Goal: Transaction & Acquisition: Book appointment/travel/reservation

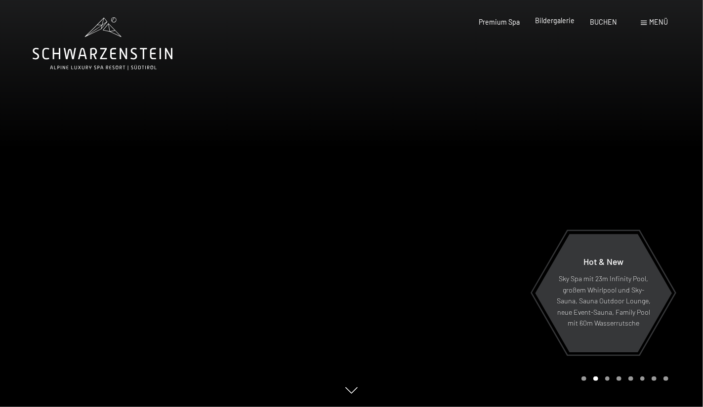
click at [554, 23] on span "Bildergalerie" at bounding box center [554, 20] width 39 height 8
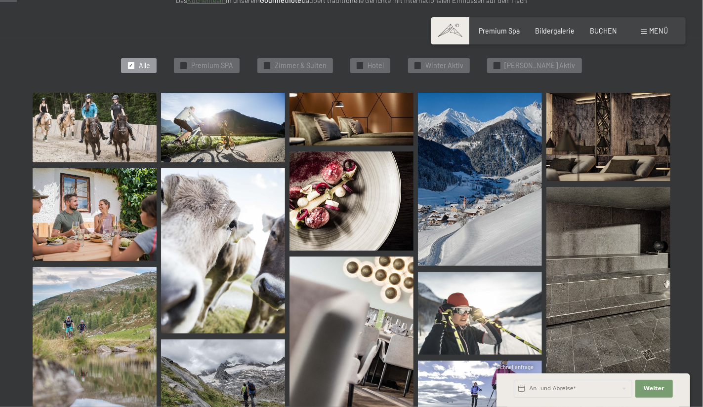
scroll to position [232, 0]
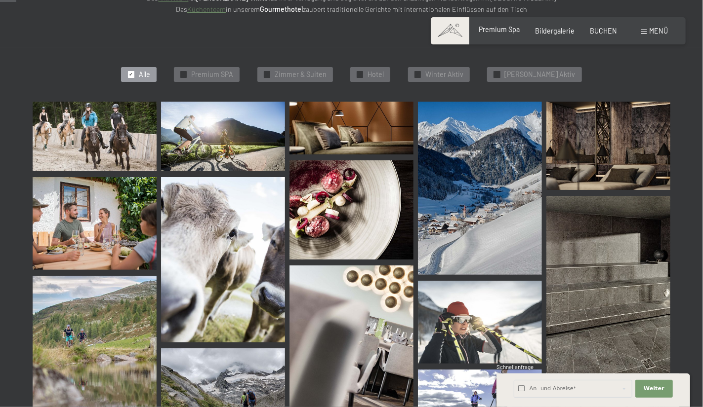
click at [506, 34] on div "Premium Spa" at bounding box center [498, 30] width 41 height 10
click at [231, 73] on span "Premium SPA" at bounding box center [212, 75] width 42 height 10
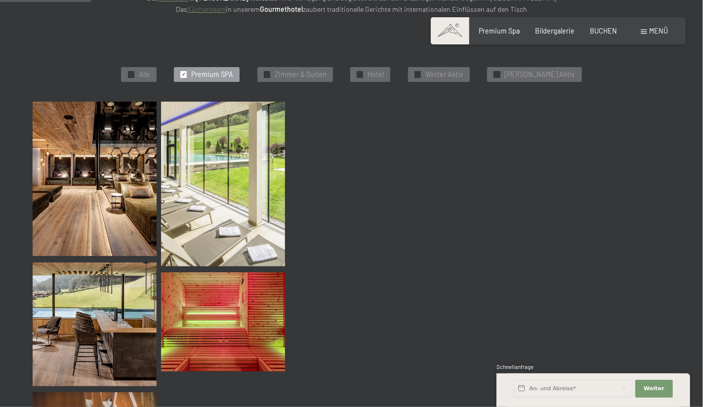
scroll to position [210, 0]
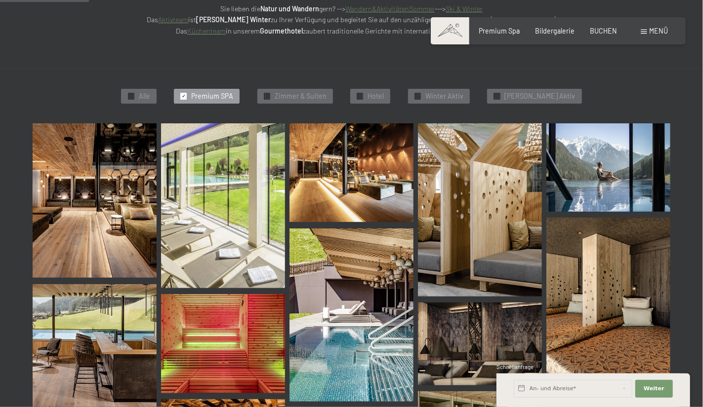
click at [121, 177] on img at bounding box center [95, 200] width 124 height 155
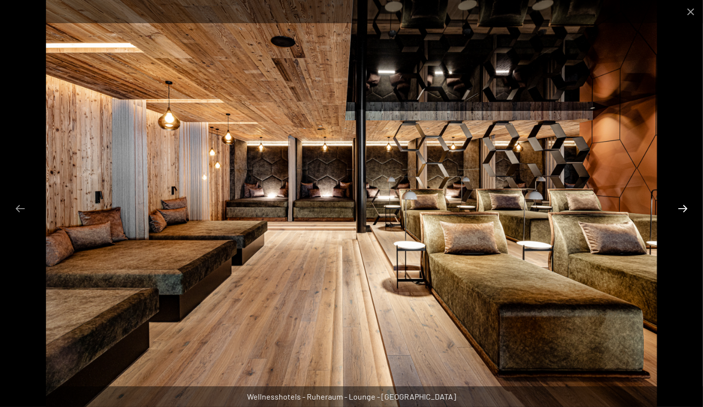
click at [681, 212] on button "Next slide" at bounding box center [682, 208] width 21 height 19
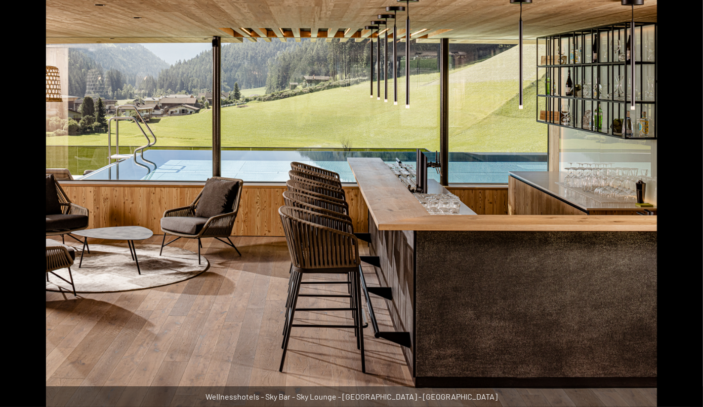
click at [681, 212] on button "Next slide" at bounding box center [687, 208] width 21 height 19
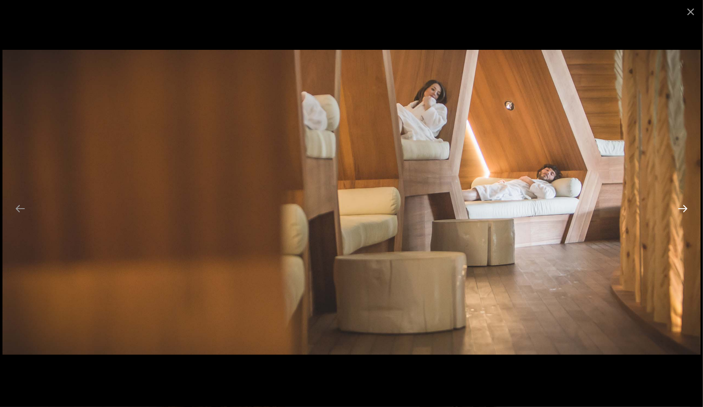
click at [681, 212] on button "Next slide" at bounding box center [682, 208] width 21 height 19
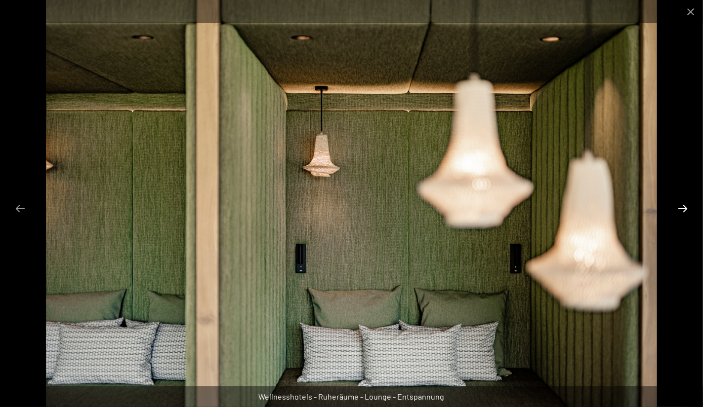
click at [681, 212] on button "Next slide" at bounding box center [682, 208] width 21 height 19
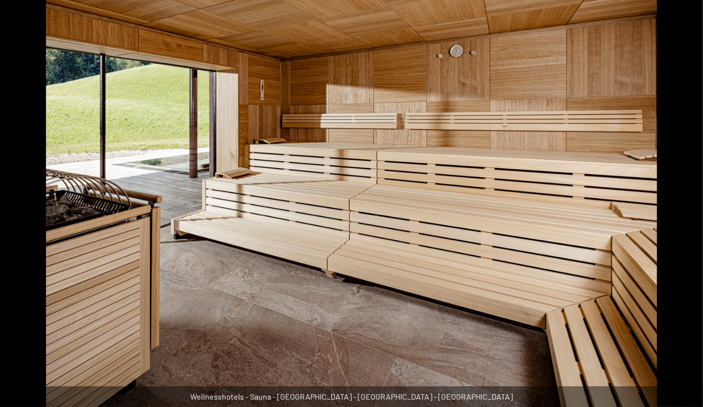
click at [681, 212] on button "Next slide" at bounding box center [687, 208] width 21 height 19
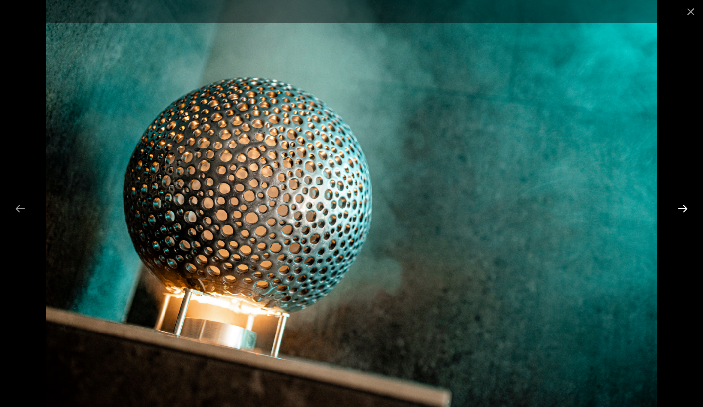
click at [681, 212] on button "Next slide" at bounding box center [682, 208] width 21 height 19
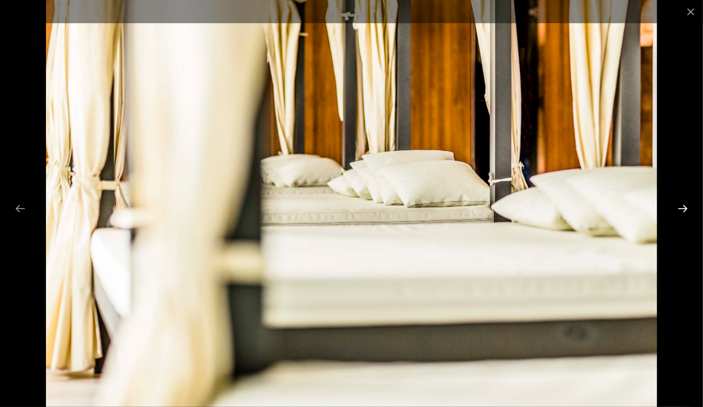
click at [681, 212] on button "Next slide" at bounding box center [682, 208] width 21 height 19
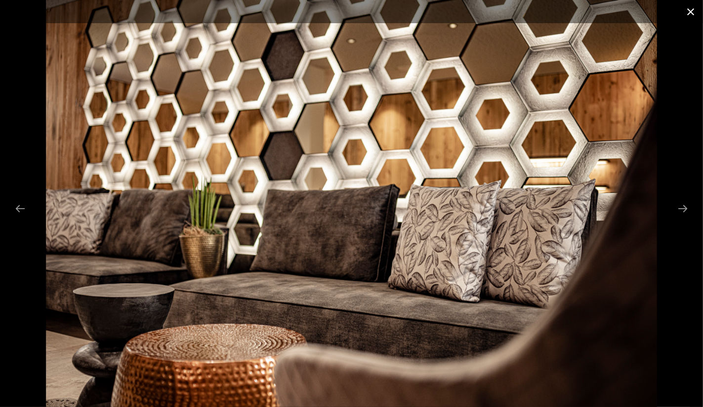
click at [695, 12] on button "Close gallery" at bounding box center [690, 11] width 25 height 23
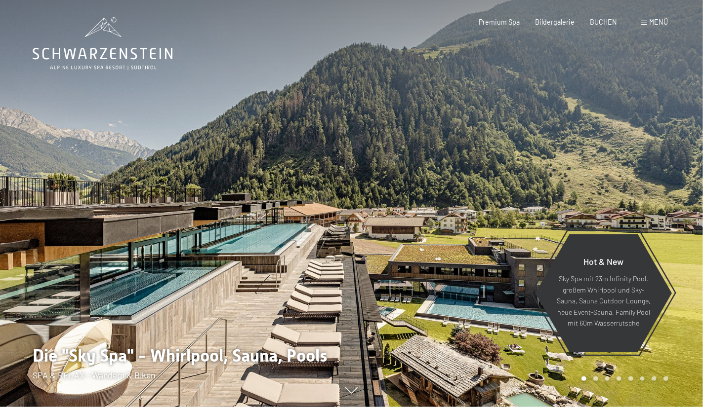
click at [654, 147] on div at bounding box center [528, 203] width 352 height 407
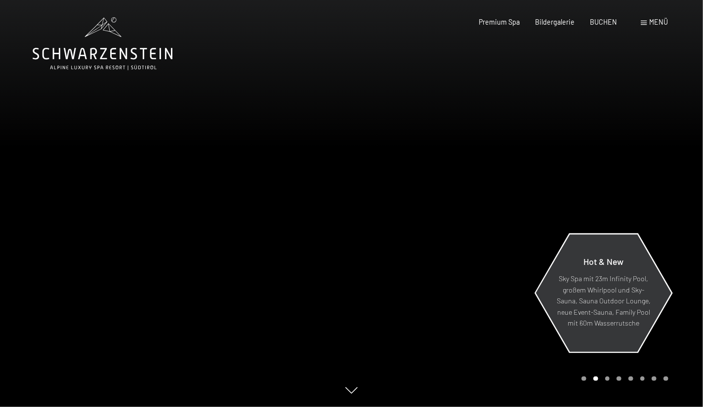
click at [613, 313] on p "Sky Spa mit 23m Infinity Pool, großem Whirlpool und Sky-Sauna, Sauna Outdoor Lo…" at bounding box center [603, 302] width 94 height 56
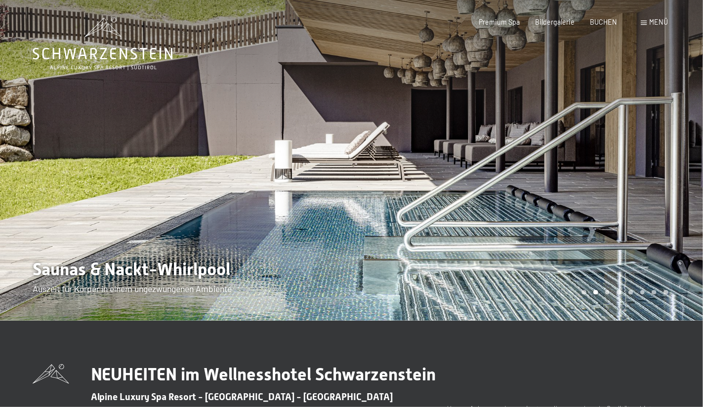
click at [667, 197] on div at bounding box center [528, 160] width 352 height 321
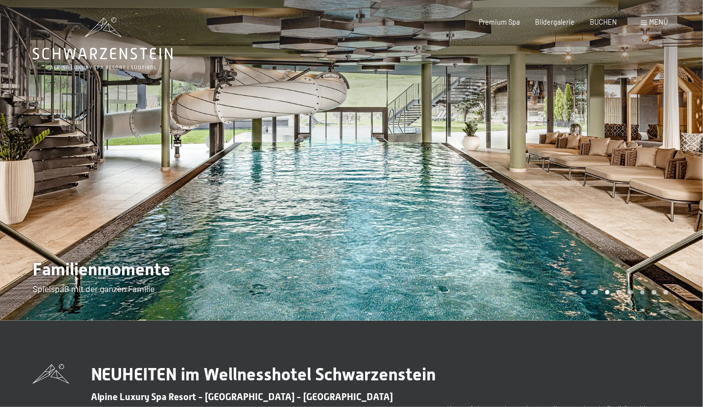
click at [667, 197] on div at bounding box center [528, 160] width 352 height 321
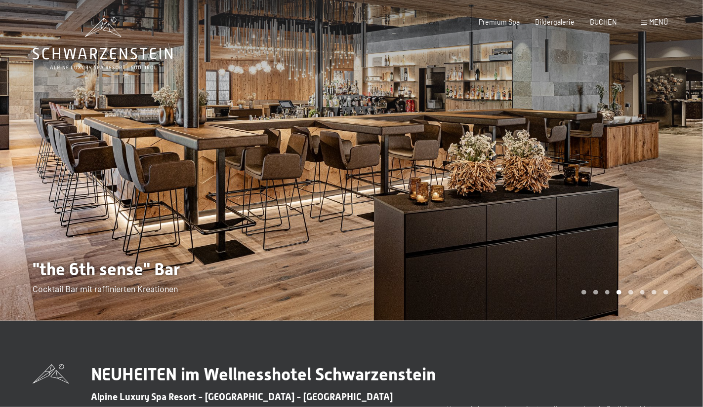
click at [667, 197] on div at bounding box center [528, 160] width 352 height 321
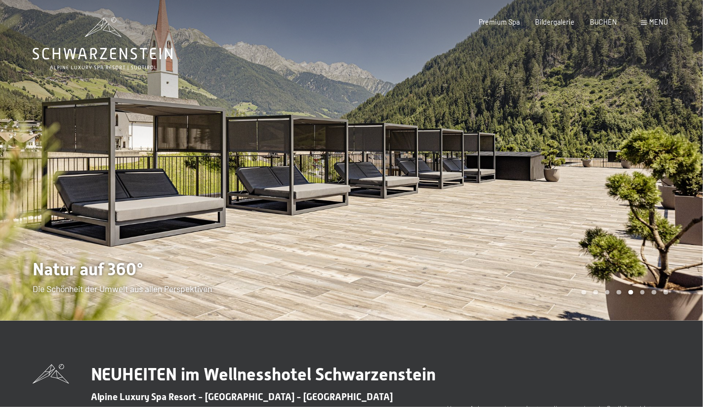
click at [667, 197] on div at bounding box center [528, 160] width 352 height 321
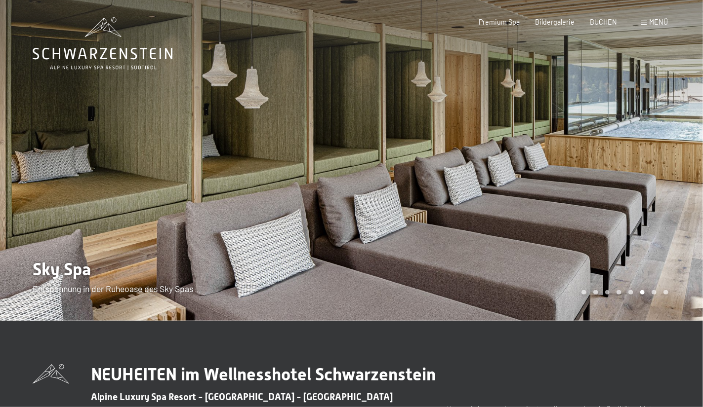
click at [667, 197] on div at bounding box center [528, 160] width 352 height 321
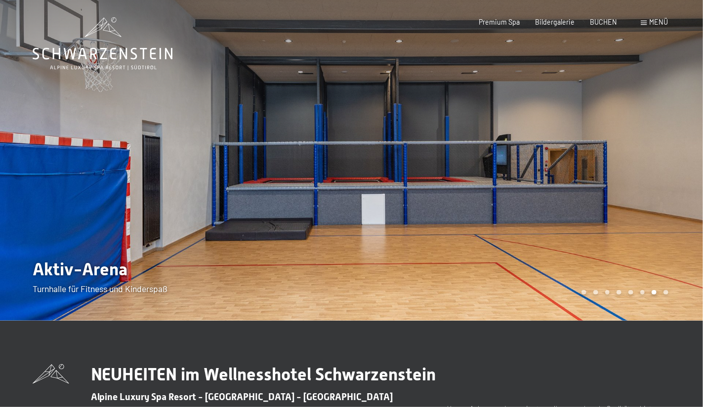
click at [667, 197] on div at bounding box center [528, 160] width 352 height 321
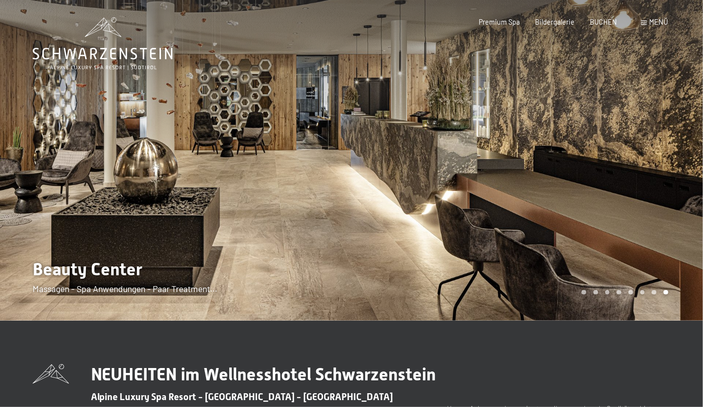
click at [667, 197] on div at bounding box center [528, 160] width 352 height 321
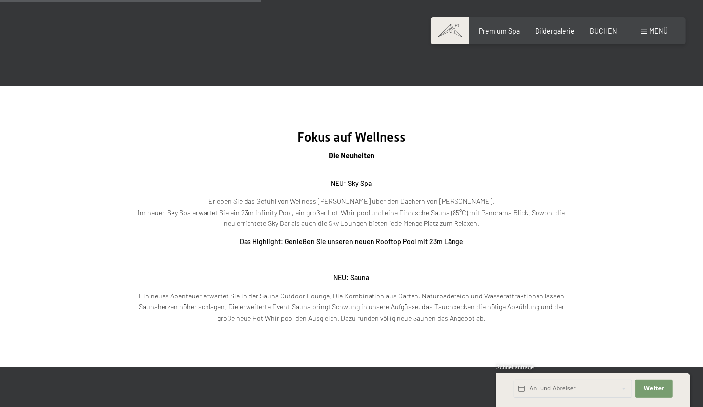
scroll to position [1235, 0]
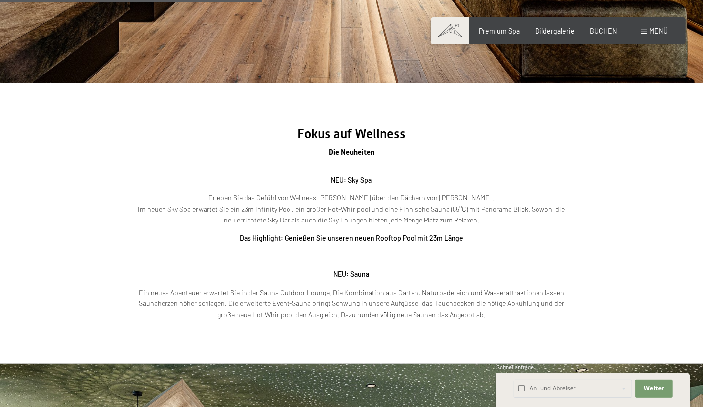
click at [611, 26] on div "Buchen Anfragen Premium Spa Bildergalerie BUCHEN Menü DE IT EN Gutschein Bilder…" at bounding box center [558, 31] width 220 height 10
click at [606, 34] on div "Premium Spa Bildergalerie BUCHEN" at bounding box center [540, 31] width 184 height 10
click at [606, 30] on span "BUCHEN" at bounding box center [602, 29] width 27 height 8
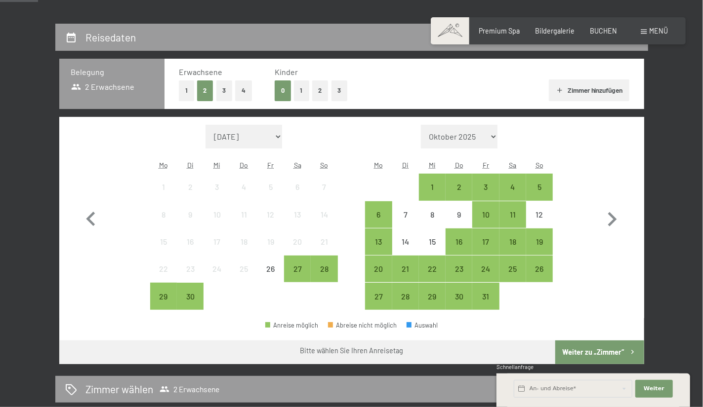
scroll to position [193, 0]
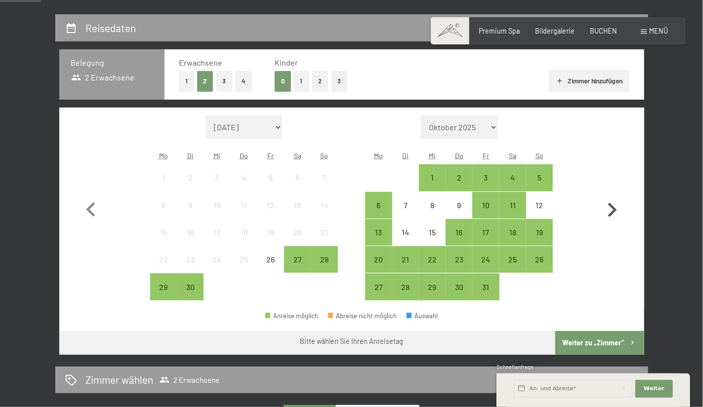
click at [618, 212] on icon "button" at bounding box center [611, 210] width 29 height 29
select select "[DATE]"
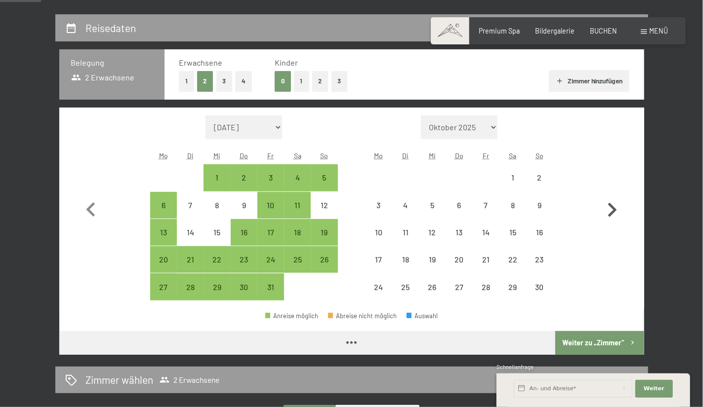
select select "[DATE]"
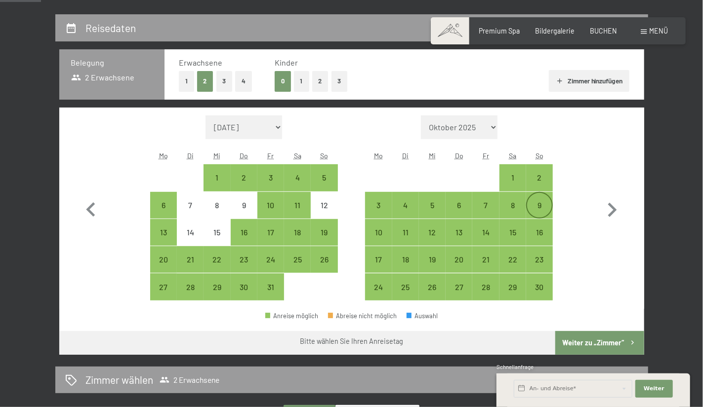
click at [541, 197] on div "9" at bounding box center [539, 205] width 25 height 25
select select "[DATE]"
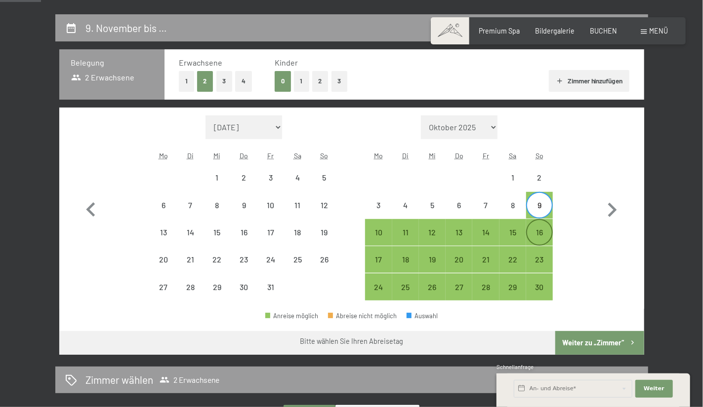
click at [544, 234] on div "16" at bounding box center [539, 241] width 25 height 25
select select "[DATE]"
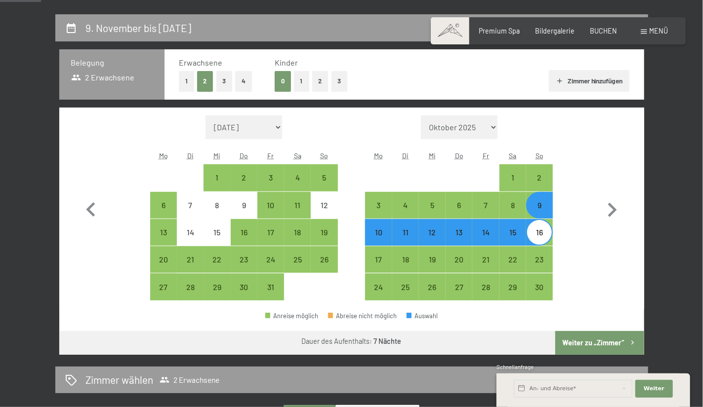
click at [597, 344] on button "Weiter zu „Zimmer“" at bounding box center [599, 343] width 88 height 24
select select "[DATE]"
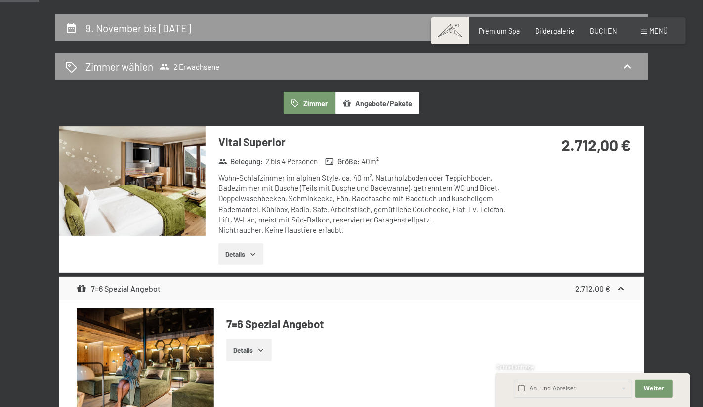
scroll to position [207, 0]
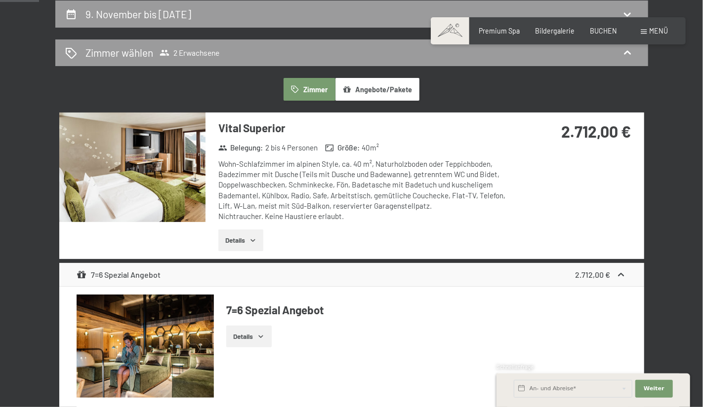
click at [597, 344] on div "Details" at bounding box center [426, 337] width 400 height 22
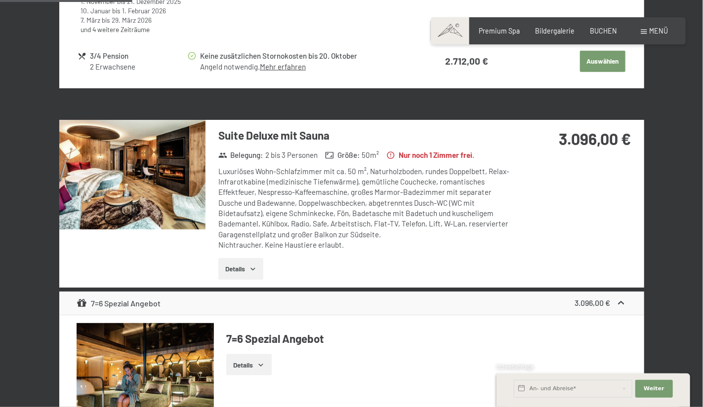
scroll to position [640, 0]
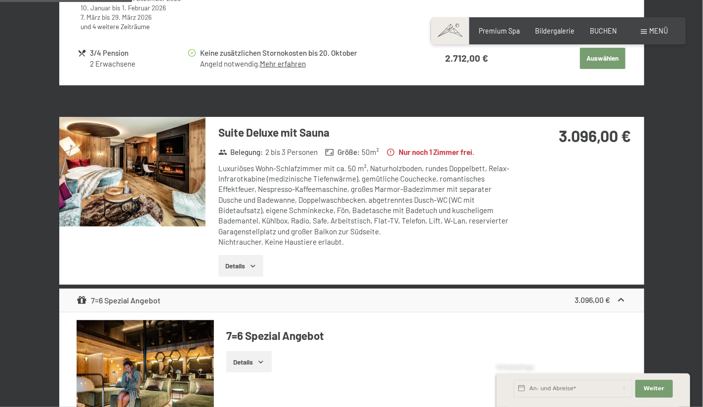
click at [135, 179] on img at bounding box center [132, 172] width 146 height 110
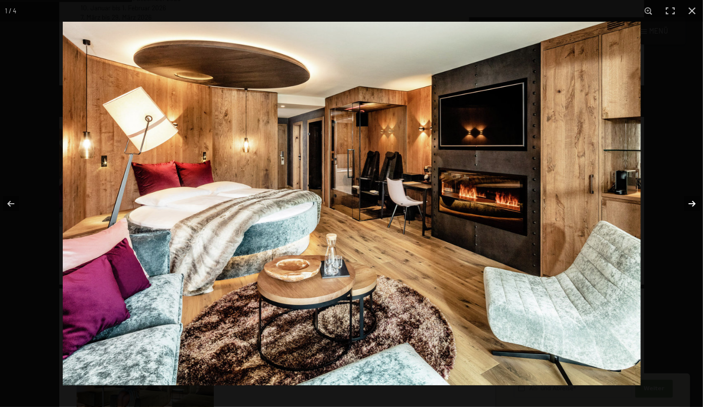
click at [692, 206] on button "button" at bounding box center [685, 203] width 35 height 49
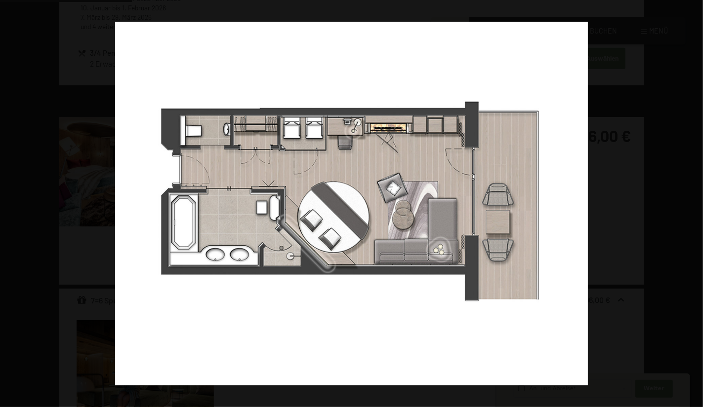
click at [692, 206] on button "button" at bounding box center [685, 203] width 35 height 49
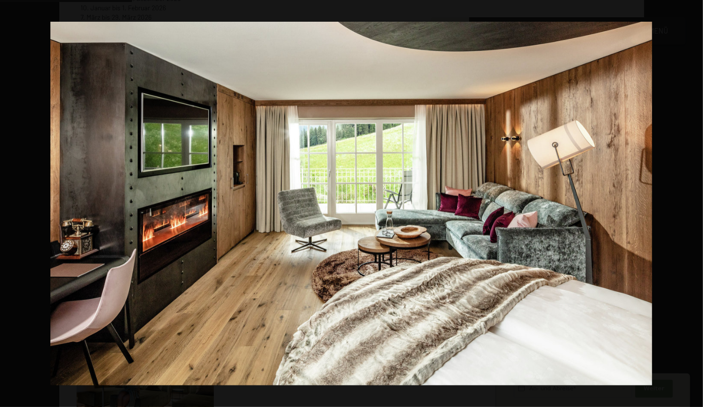
click at [690, 208] on button "button" at bounding box center [685, 203] width 35 height 49
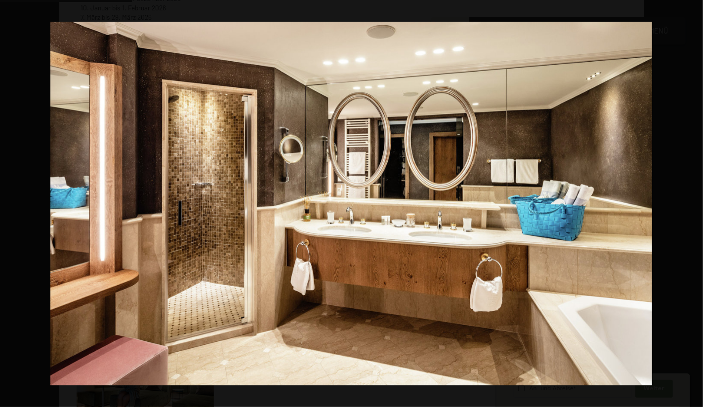
click at [690, 208] on button "button" at bounding box center [685, 203] width 35 height 49
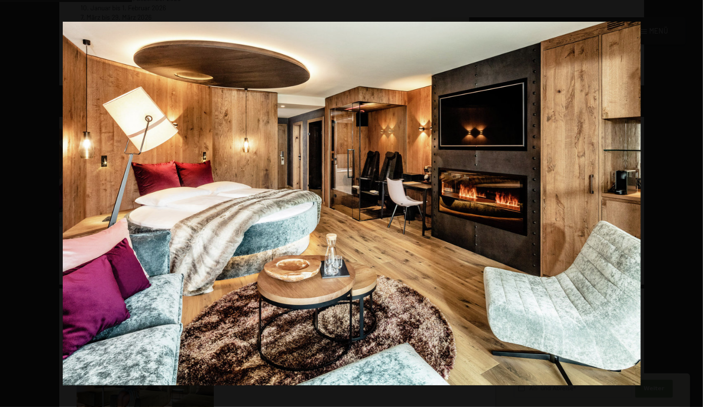
click at [690, 208] on button "button" at bounding box center [685, 203] width 35 height 49
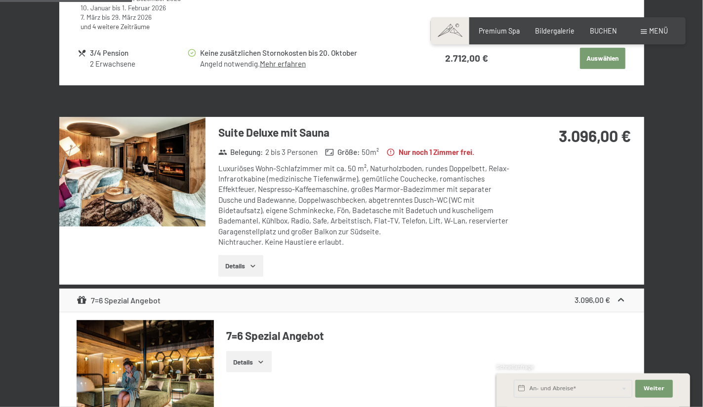
click at [0, 0] on button "button" at bounding box center [0, 0] width 0 height 0
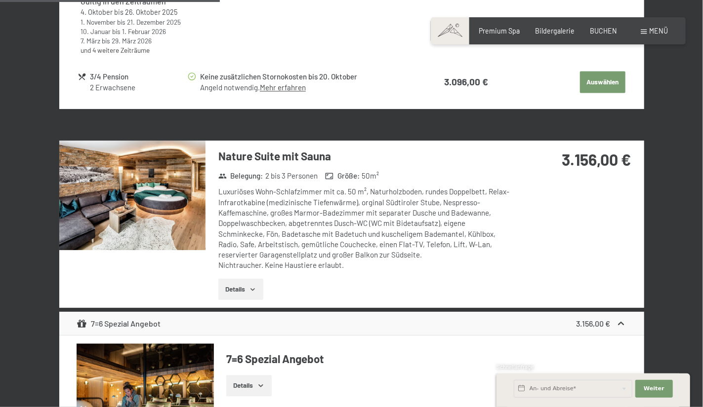
scroll to position [1140, 0]
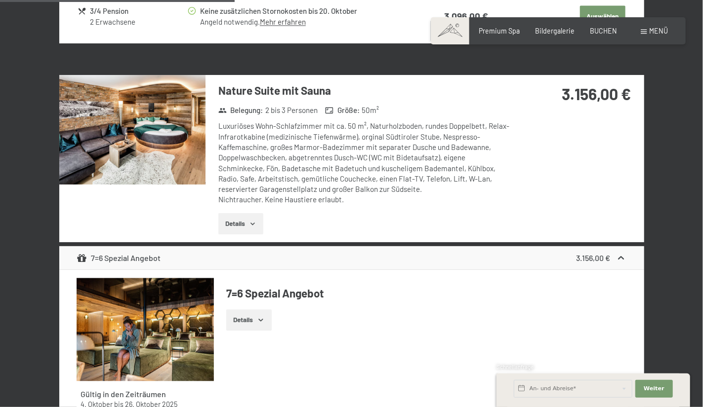
click at [244, 232] on button "Details" at bounding box center [240, 224] width 45 height 22
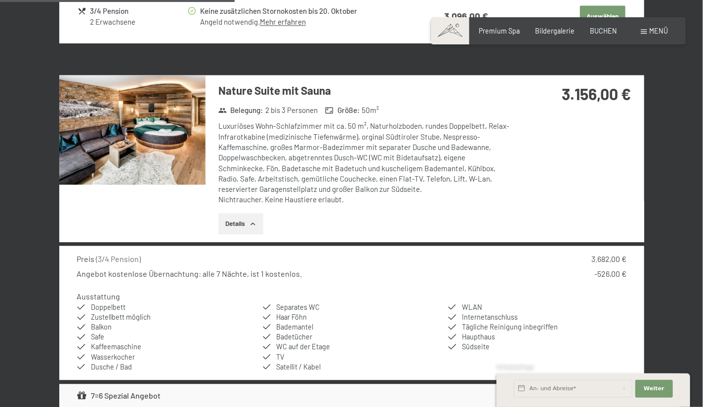
click at [107, 159] on img at bounding box center [132, 130] width 146 height 110
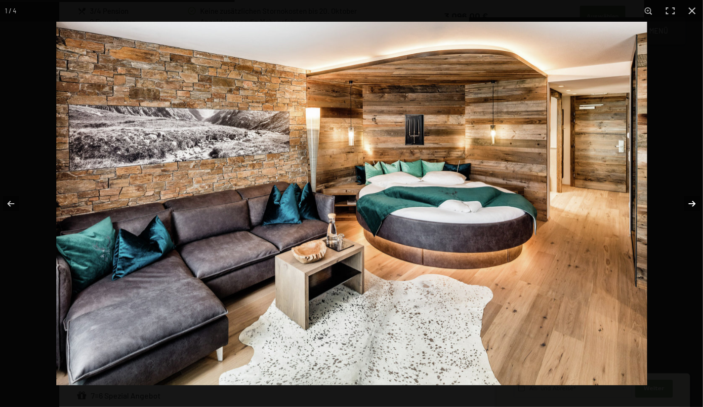
click at [688, 210] on button "button" at bounding box center [685, 203] width 35 height 49
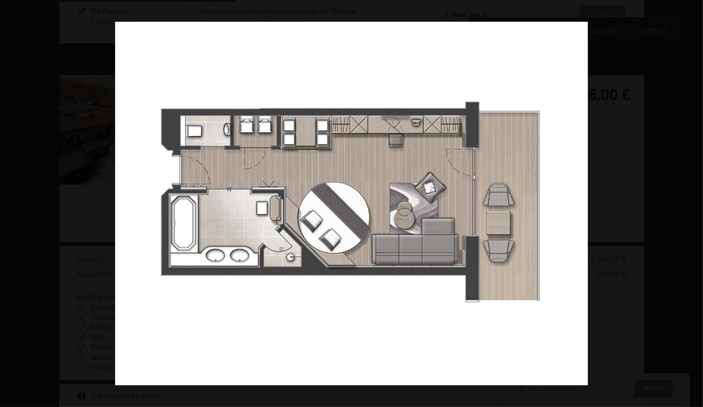
click at [688, 210] on button "button" at bounding box center [685, 203] width 35 height 49
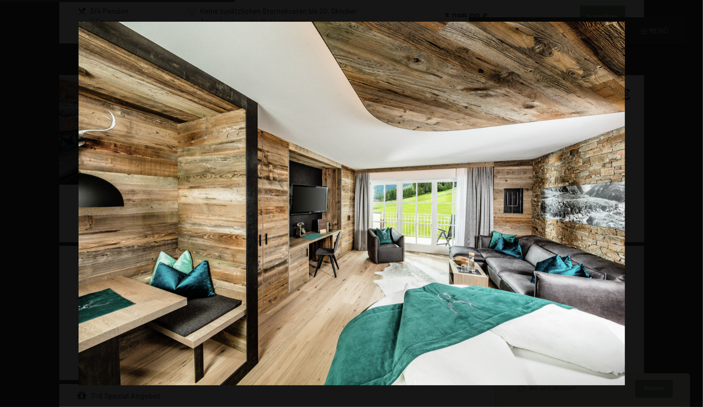
click at [688, 210] on button "button" at bounding box center [685, 203] width 35 height 49
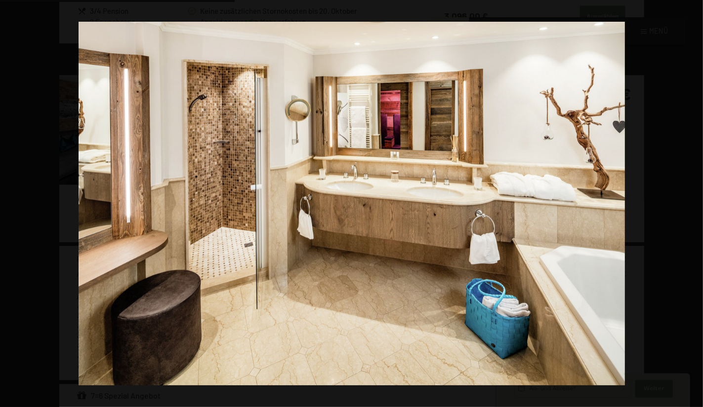
click at [688, 210] on button "button" at bounding box center [685, 203] width 35 height 49
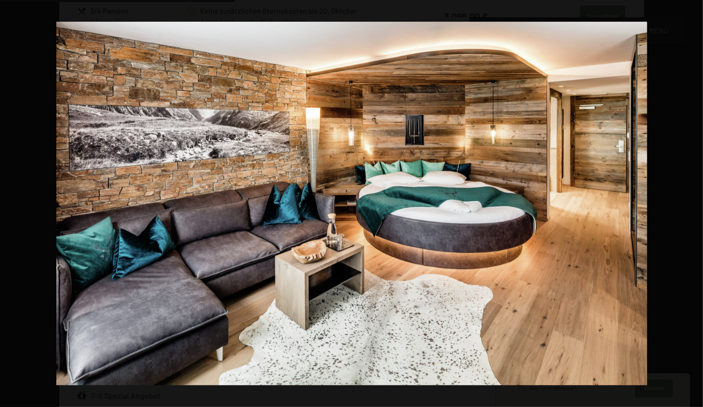
click at [688, 210] on button "button" at bounding box center [685, 203] width 35 height 49
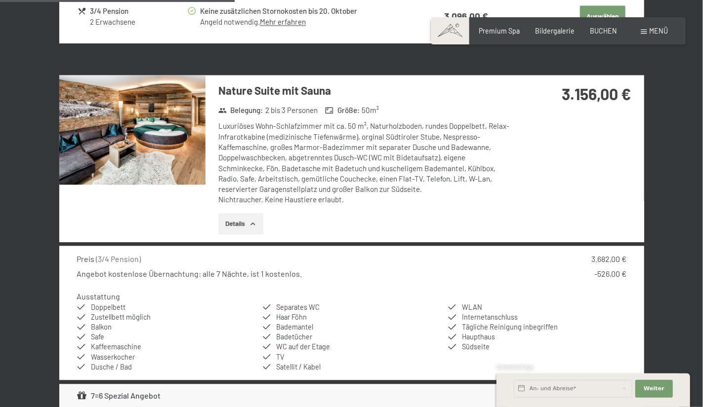
click at [0, 0] on button "button" at bounding box center [0, 0] width 0 height 0
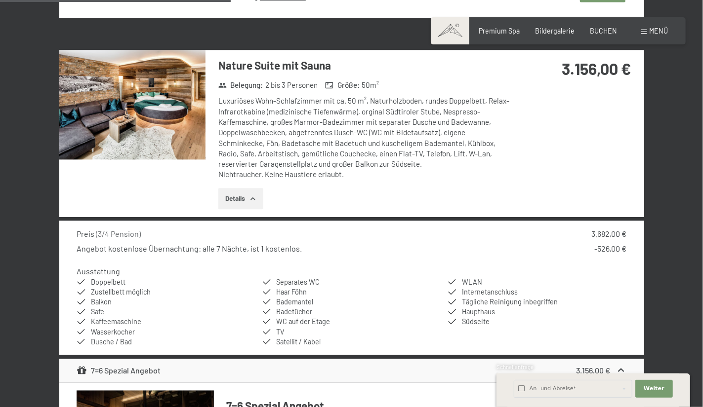
scroll to position [1172, 0]
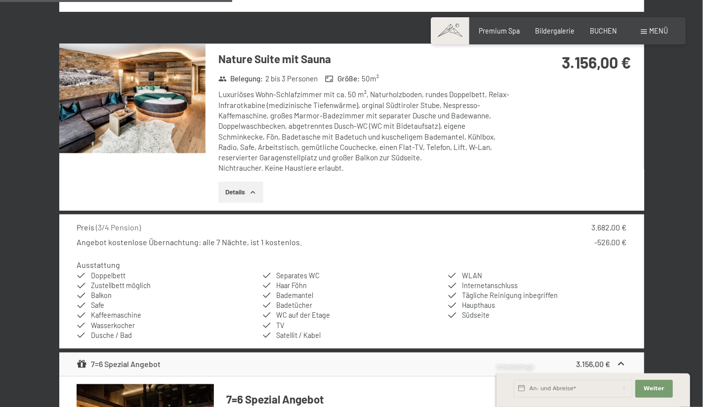
click at [145, 95] on img at bounding box center [132, 98] width 146 height 110
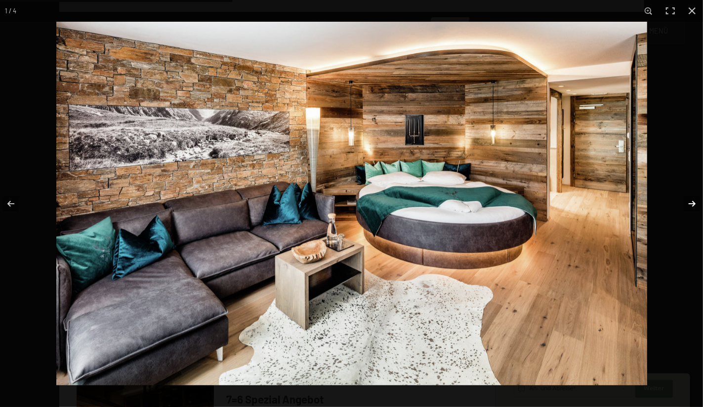
click at [690, 204] on button "button" at bounding box center [685, 203] width 35 height 49
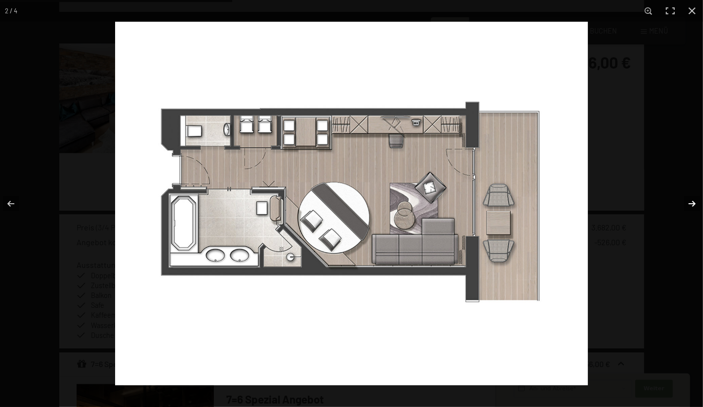
click at [690, 204] on button "button" at bounding box center [685, 203] width 35 height 49
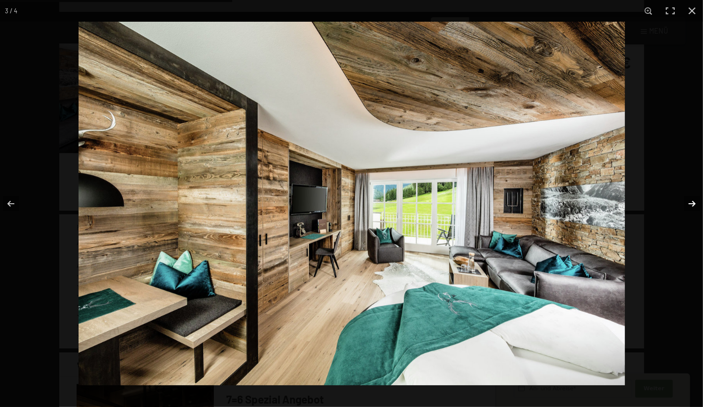
click at [690, 204] on button "button" at bounding box center [685, 203] width 35 height 49
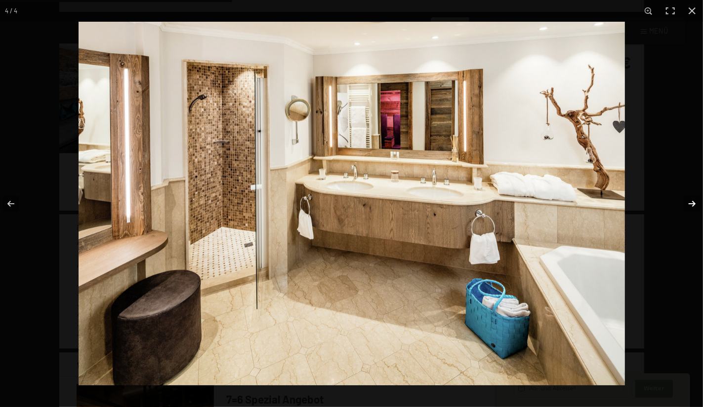
click at [690, 204] on button "button" at bounding box center [685, 203] width 35 height 49
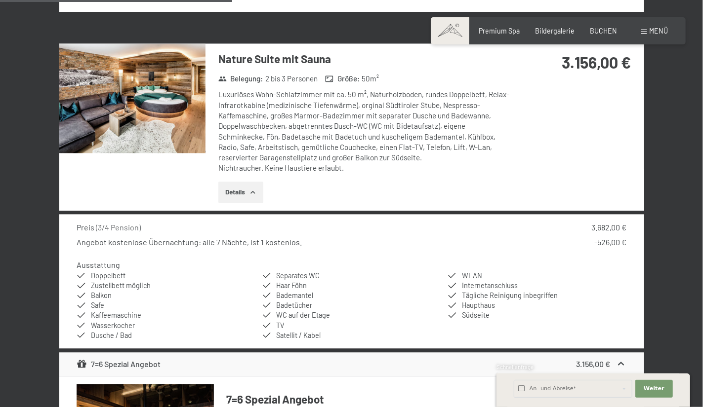
drag, startPoint x: 684, startPoint y: 42, endPoint x: 683, endPoint y: 319, distance: 276.5
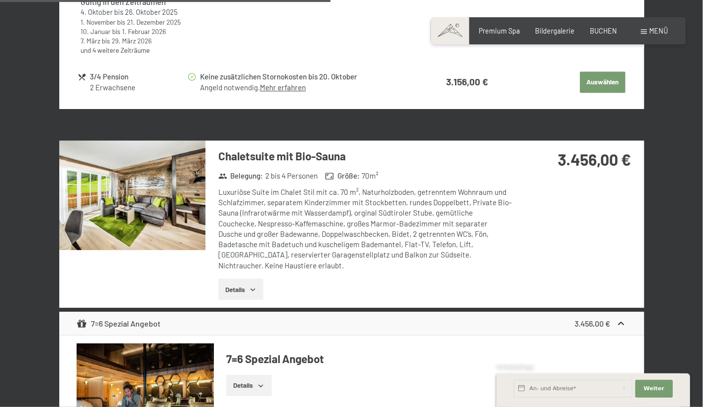
scroll to position [1674, 0]
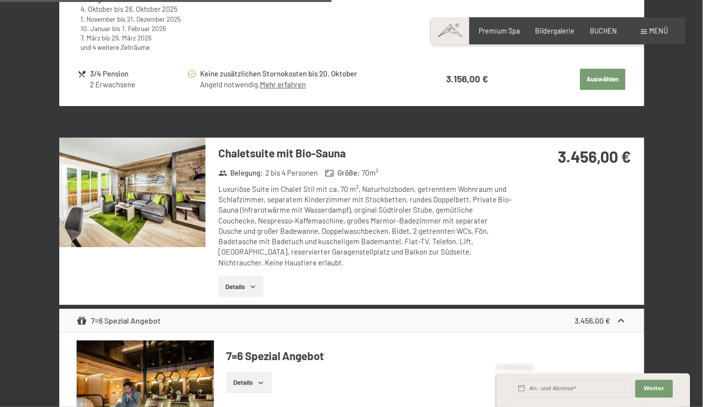
click at [250, 283] on icon "button" at bounding box center [253, 287] width 8 height 8
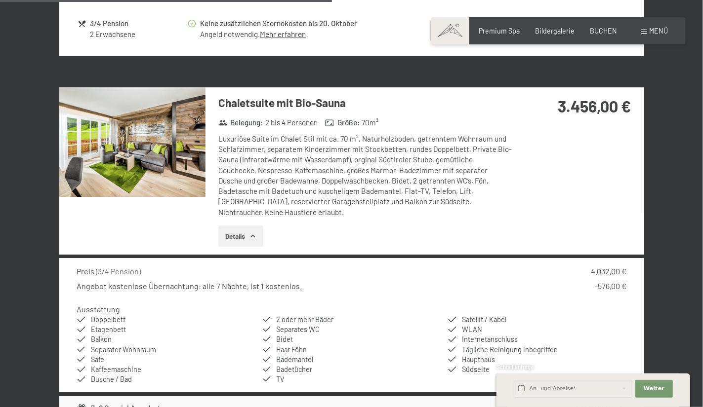
scroll to position [1752, 0]
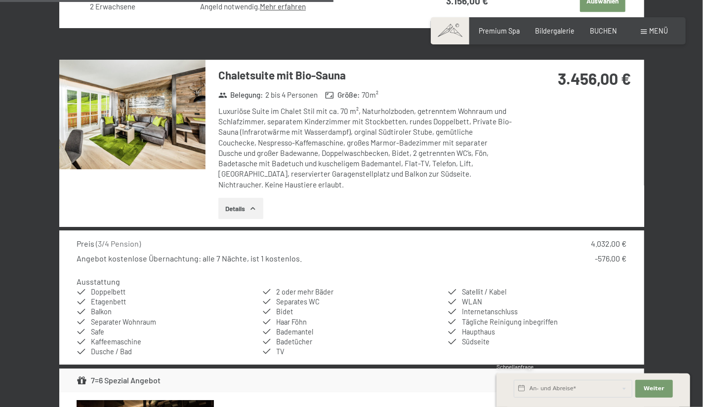
click at [146, 130] on img at bounding box center [132, 115] width 146 height 110
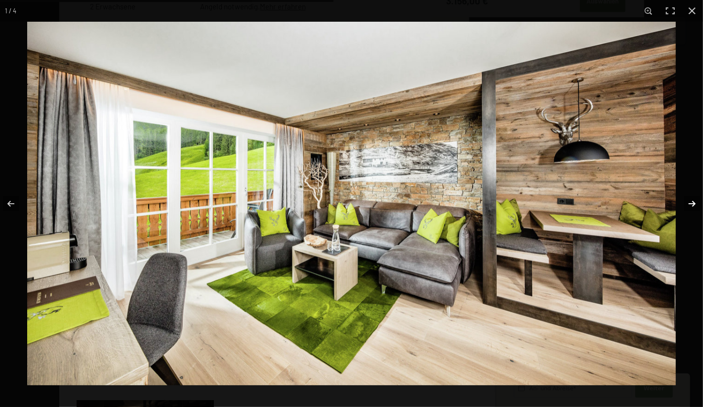
click at [692, 204] on button "button" at bounding box center [685, 203] width 35 height 49
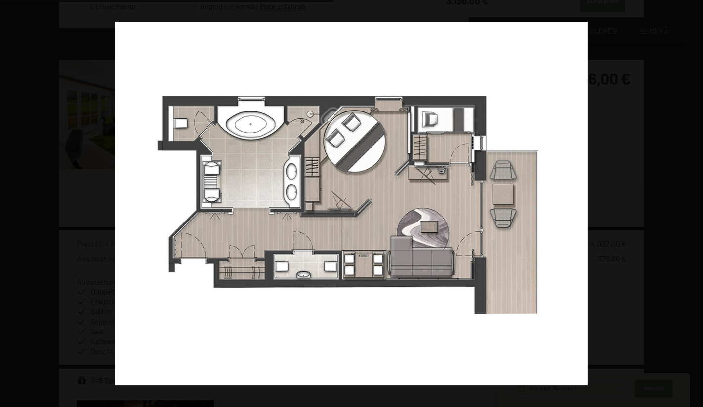
click at [692, 204] on button "button" at bounding box center [685, 203] width 35 height 49
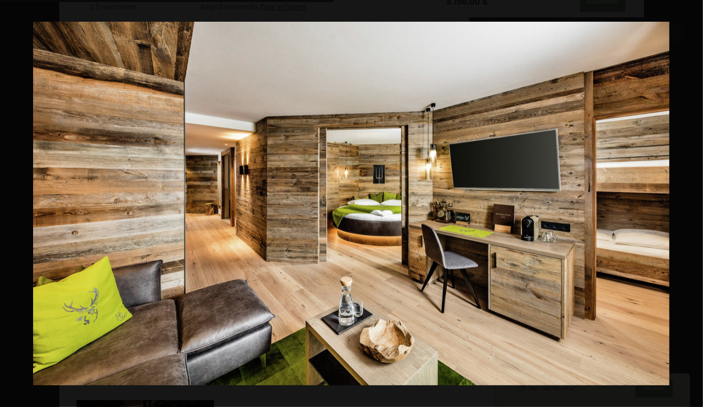
click at [692, 204] on button "button" at bounding box center [685, 203] width 35 height 49
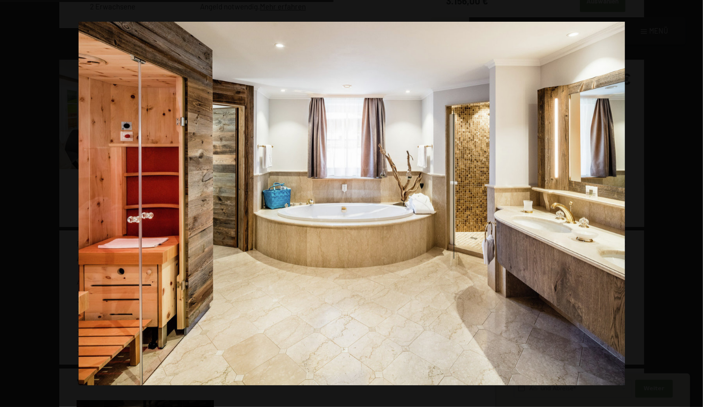
click at [692, 204] on button "button" at bounding box center [685, 203] width 35 height 49
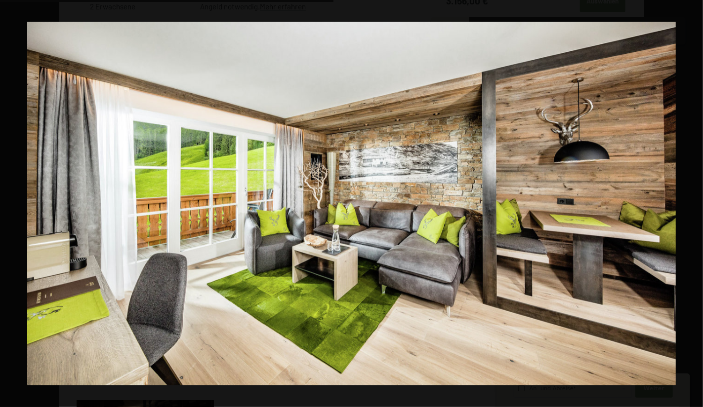
click at [692, 204] on button "button" at bounding box center [685, 203] width 35 height 49
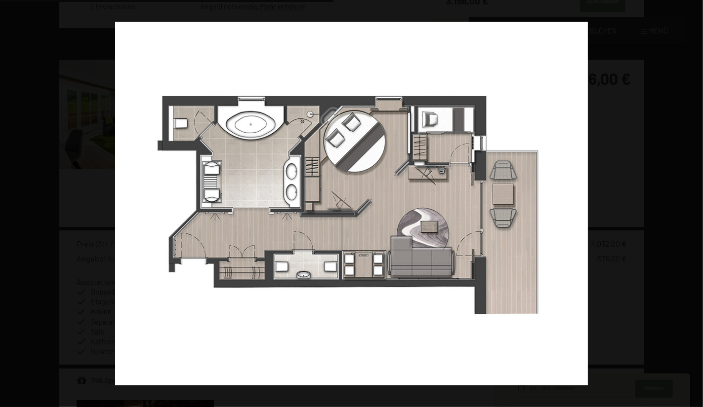
click at [692, 204] on button "button" at bounding box center [685, 203] width 35 height 49
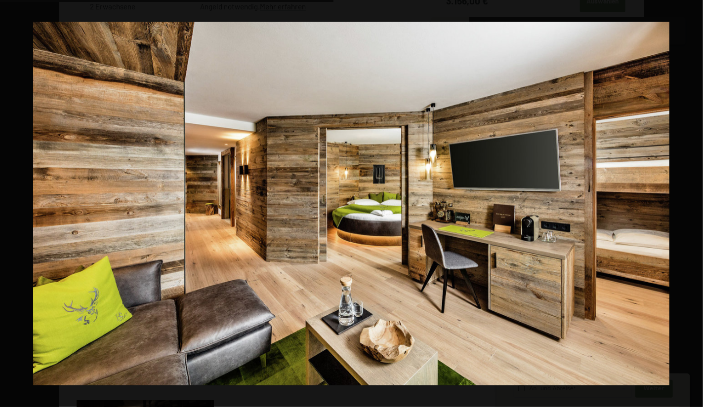
click at [692, 204] on button "button" at bounding box center [685, 203] width 35 height 49
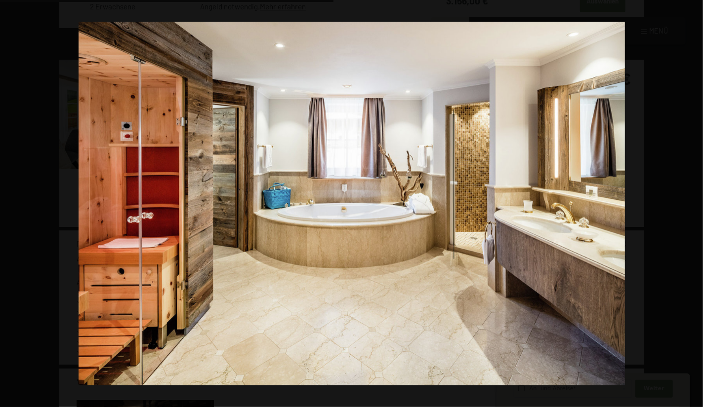
click at [692, 204] on button "button" at bounding box center [685, 203] width 35 height 49
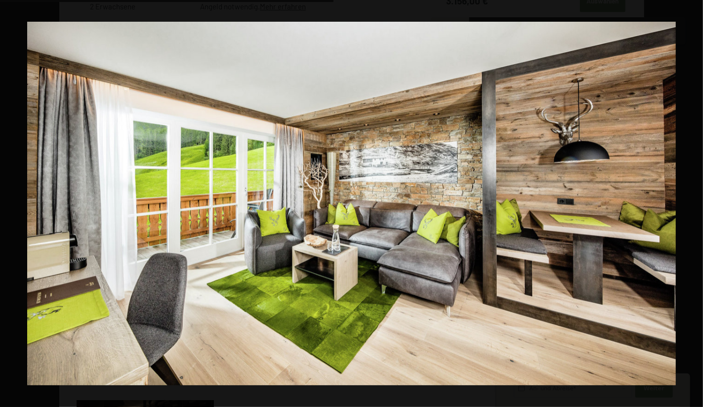
click at [692, 204] on button "button" at bounding box center [685, 203] width 35 height 49
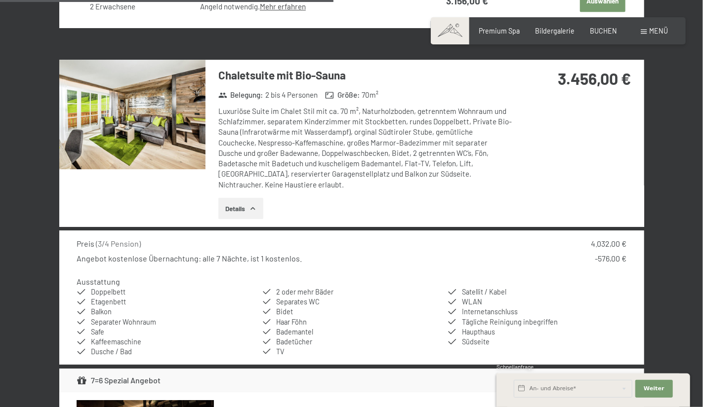
click at [0, 0] on button "button" at bounding box center [0, 0] width 0 height 0
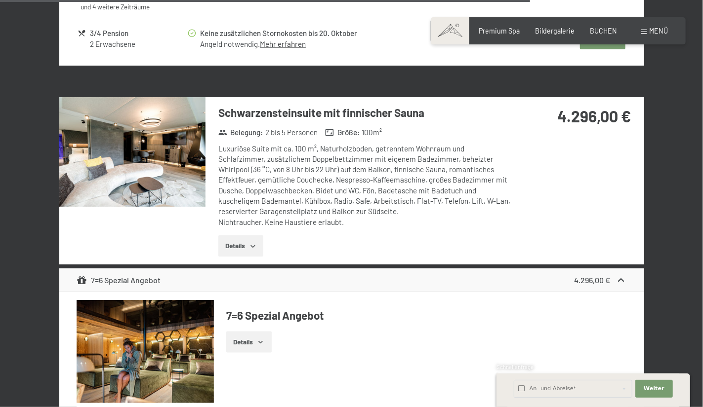
scroll to position [2789, 0]
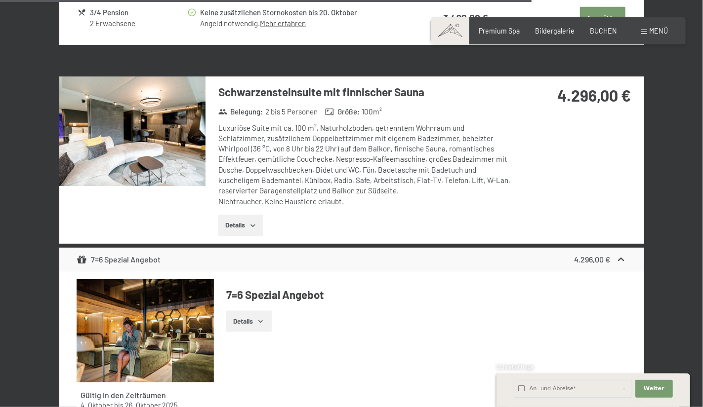
click at [228, 227] on button "Details" at bounding box center [240, 226] width 45 height 22
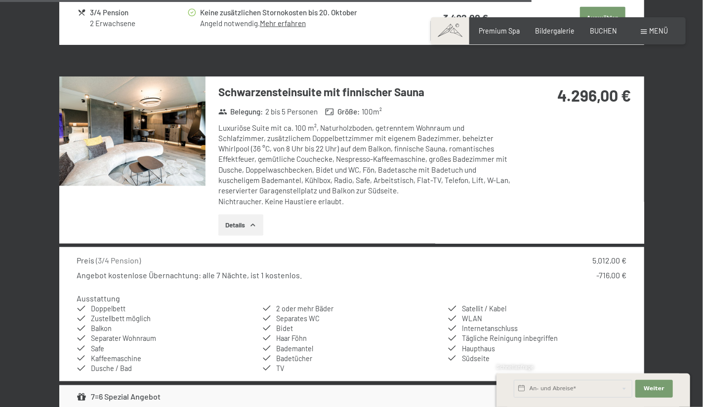
click at [160, 143] on img at bounding box center [132, 132] width 146 height 110
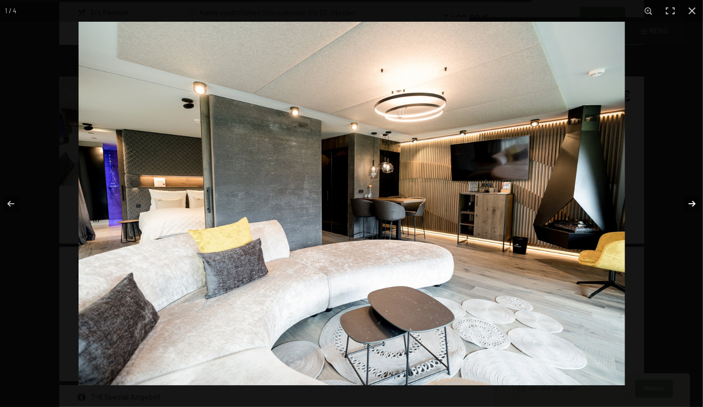
click at [696, 207] on button "button" at bounding box center [685, 203] width 35 height 49
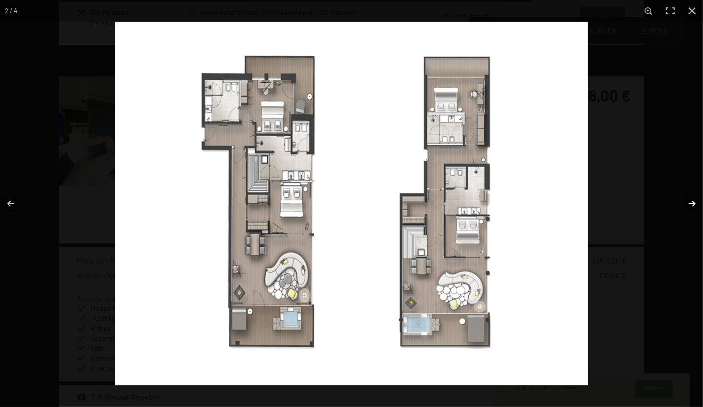
click at [696, 207] on button "button" at bounding box center [685, 203] width 35 height 49
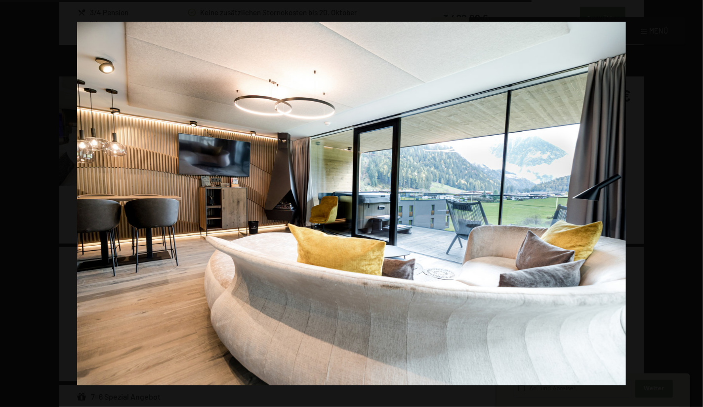
click at [696, 207] on button "button" at bounding box center [685, 203] width 35 height 49
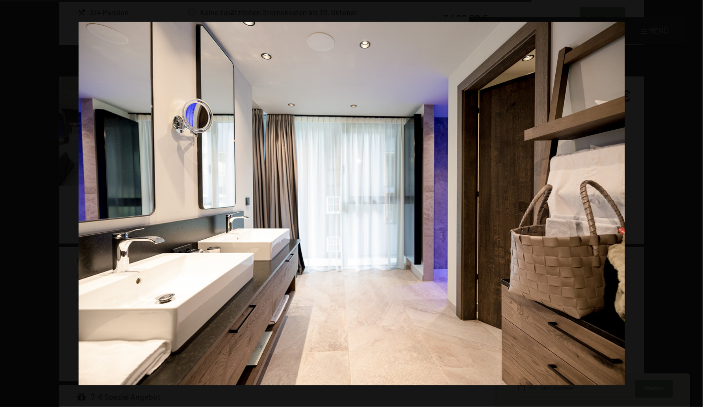
click at [696, 207] on button "button" at bounding box center [685, 203] width 35 height 49
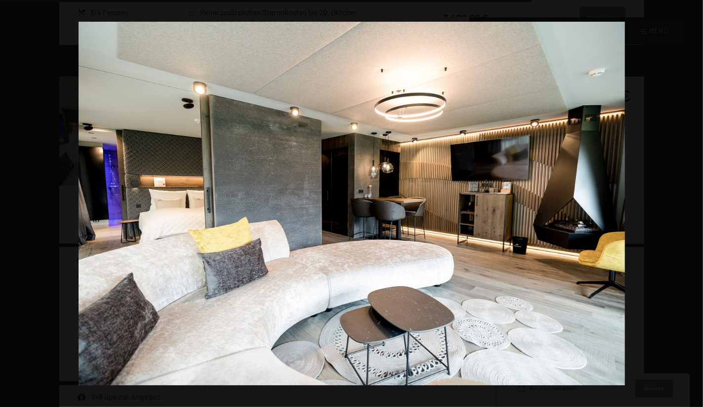
click at [696, 207] on button "button" at bounding box center [685, 203] width 35 height 49
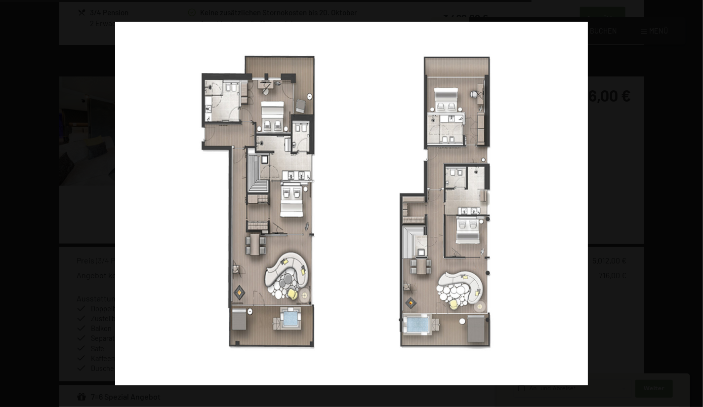
click at [696, 207] on button "button" at bounding box center [685, 203] width 35 height 49
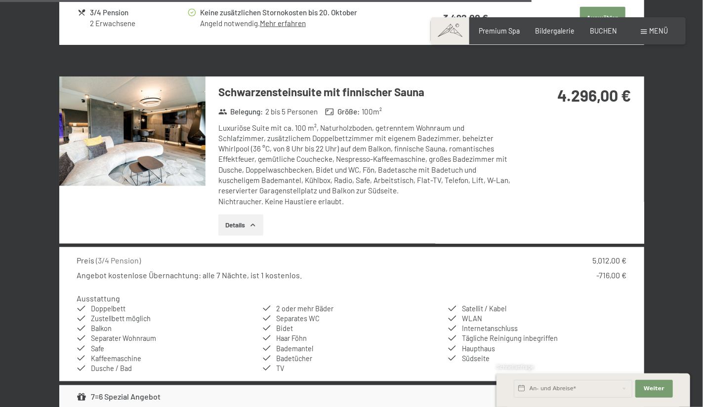
click at [0, 0] on button "button" at bounding box center [0, 0] width 0 height 0
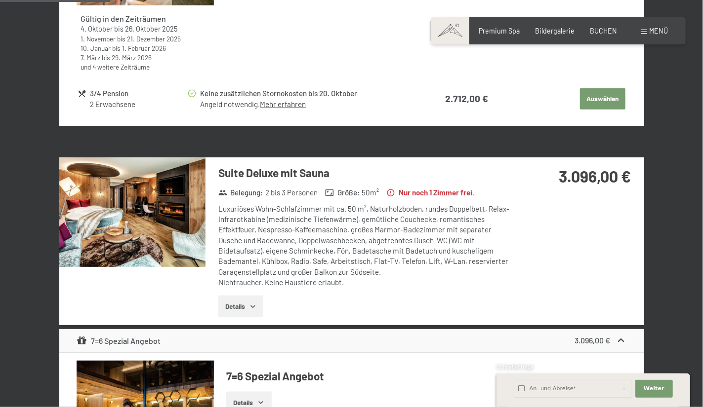
scroll to position [603, 0]
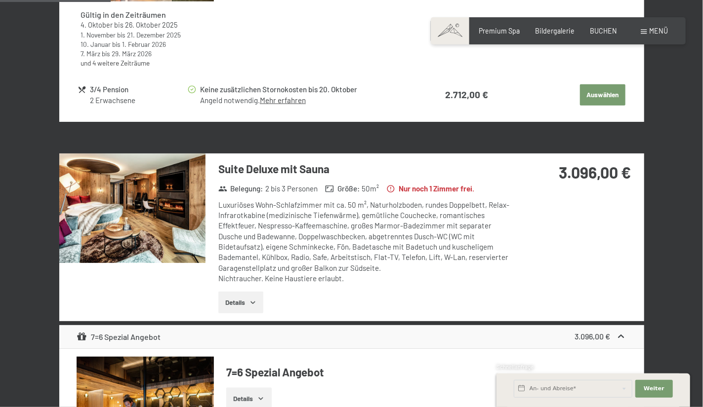
click at [157, 212] on img at bounding box center [132, 209] width 146 height 110
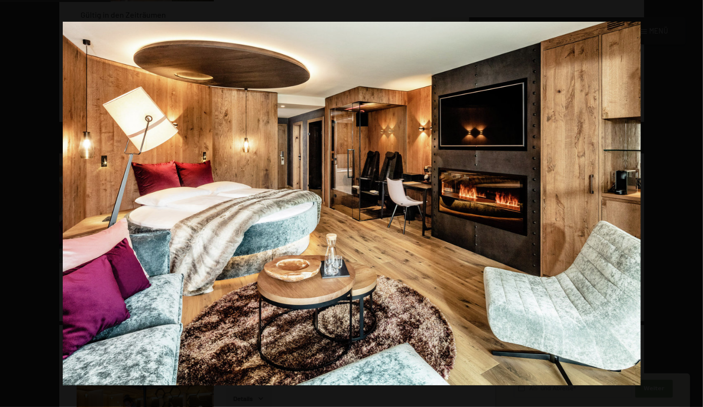
click at [693, 211] on button "button" at bounding box center [685, 203] width 35 height 49
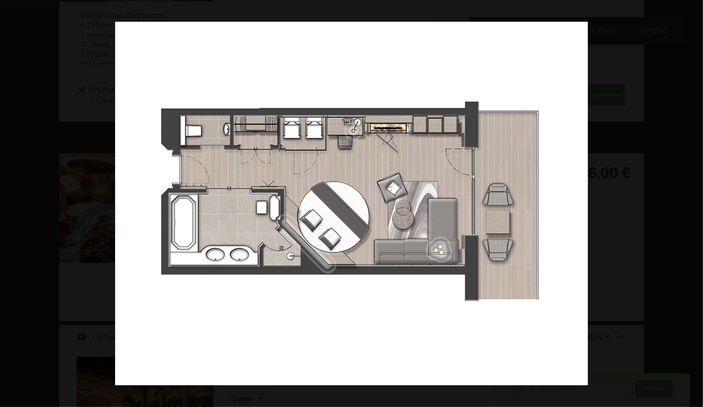
click at [693, 211] on button "button" at bounding box center [685, 203] width 35 height 49
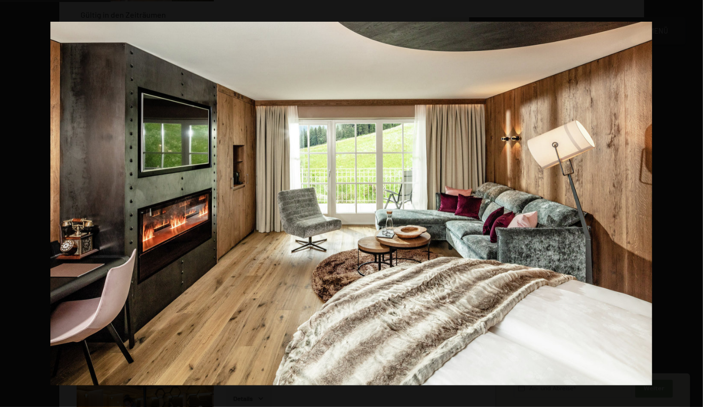
click at [693, 211] on button "button" at bounding box center [685, 203] width 35 height 49
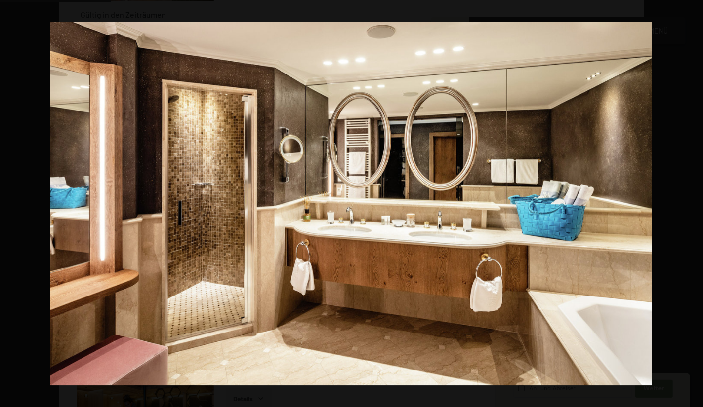
click at [693, 211] on button "button" at bounding box center [685, 203] width 35 height 49
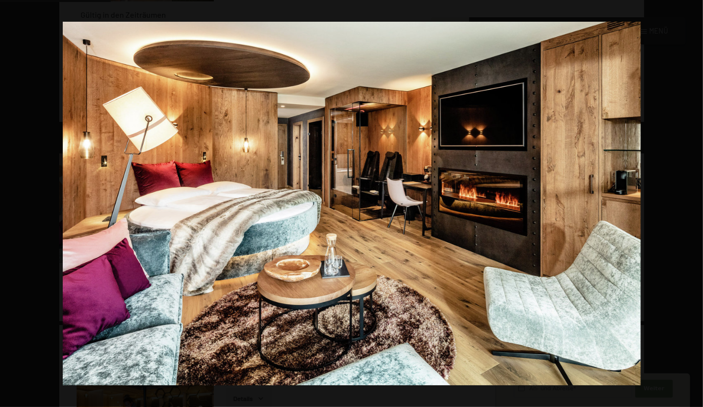
click at [693, 211] on button "button" at bounding box center [685, 203] width 35 height 49
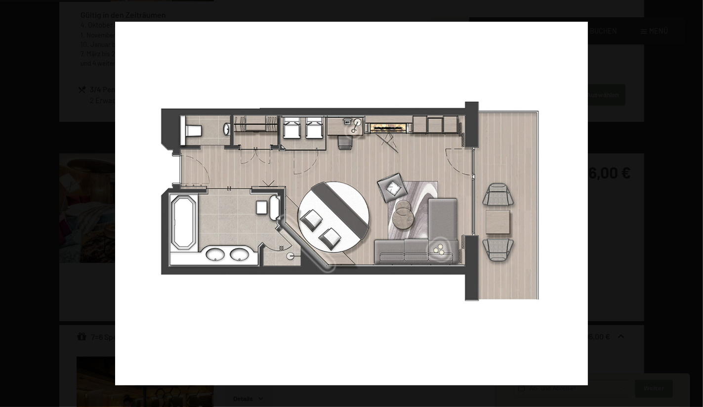
click at [693, 211] on button "button" at bounding box center [685, 203] width 35 height 49
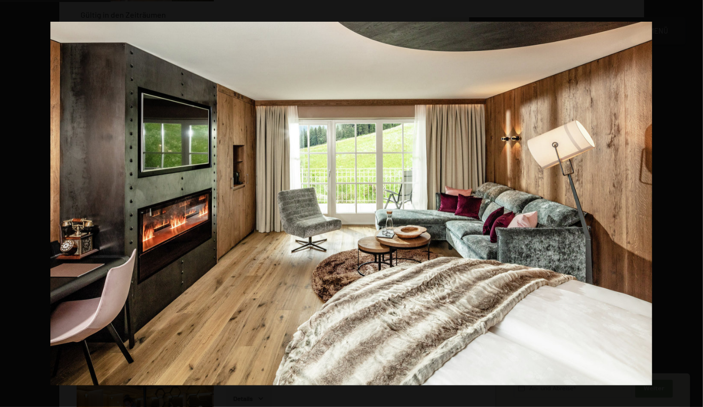
click at [693, 211] on button "button" at bounding box center [685, 203] width 35 height 49
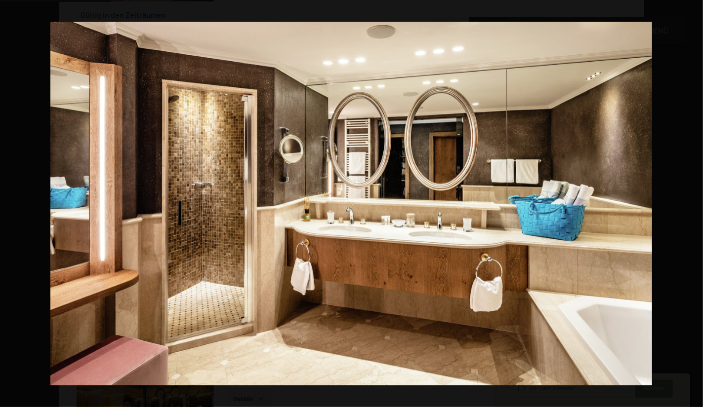
click at [693, 211] on button "button" at bounding box center [685, 203] width 35 height 49
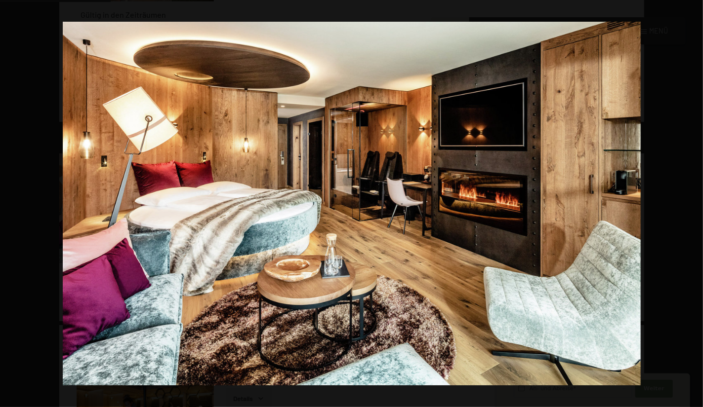
click at [693, 211] on button "button" at bounding box center [685, 203] width 35 height 49
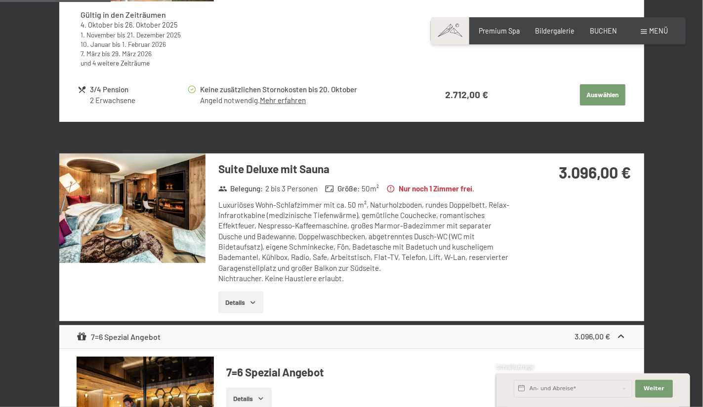
click at [0, 0] on button "button" at bounding box center [0, 0] width 0 height 0
click at [238, 298] on button "Details" at bounding box center [240, 303] width 45 height 22
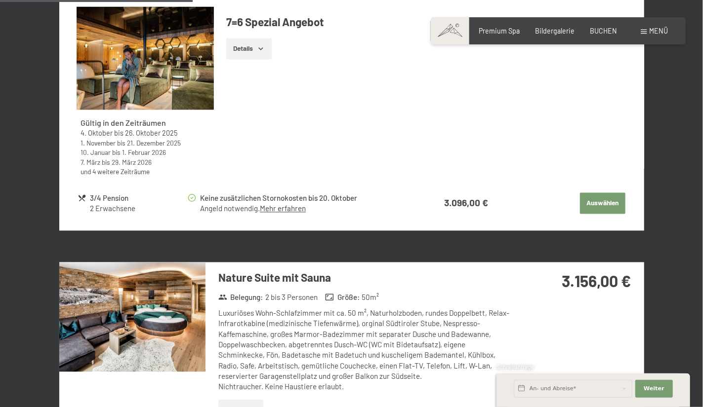
scroll to position [1065, 0]
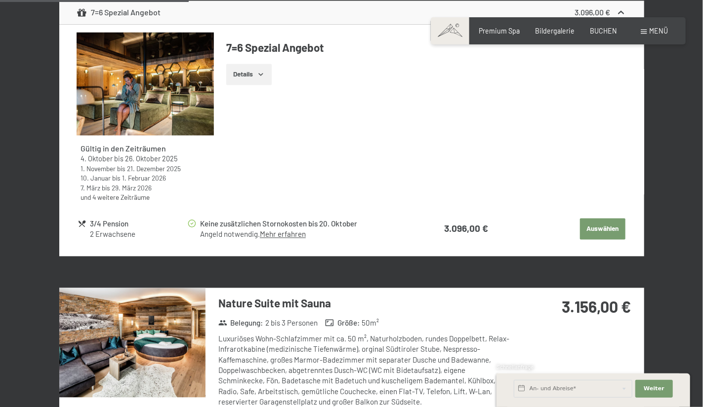
click at [607, 225] on button "Auswählen" at bounding box center [602, 229] width 45 height 22
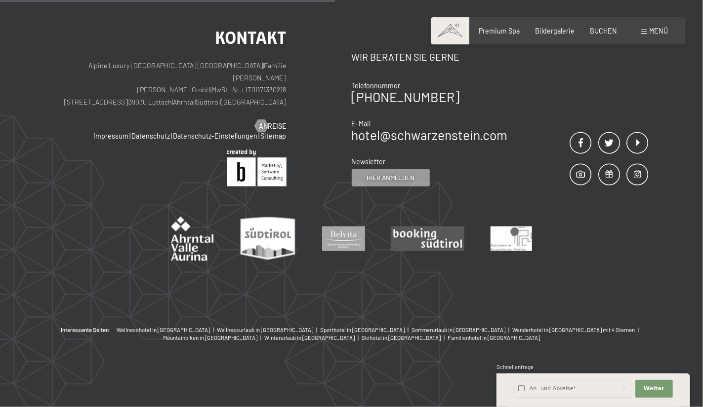
scroll to position [207, 0]
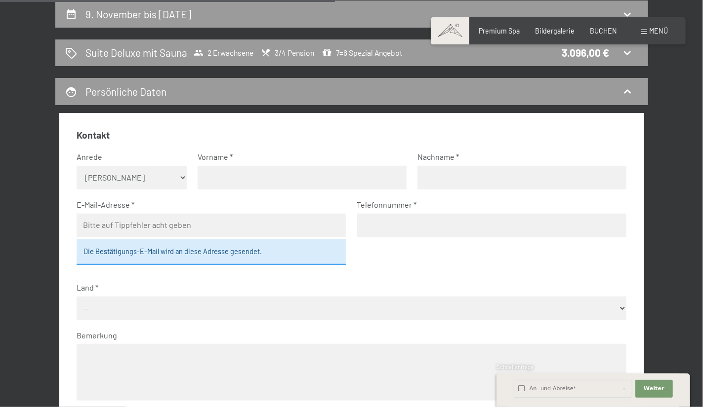
click at [607, 225] on input "tel" at bounding box center [491, 226] width 269 height 24
click at [135, 182] on select "Keine Angabe Frau [PERSON_NAME]" at bounding box center [132, 178] width 110 height 24
select select "m"
click at [77, 166] on select "Keine Angabe Frau [PERSON_NAME]" at bounding box center [132, 178] width 110 height 24
click at [292, 182] on input "text" at bounding box center [301, 178] width 209 height 24
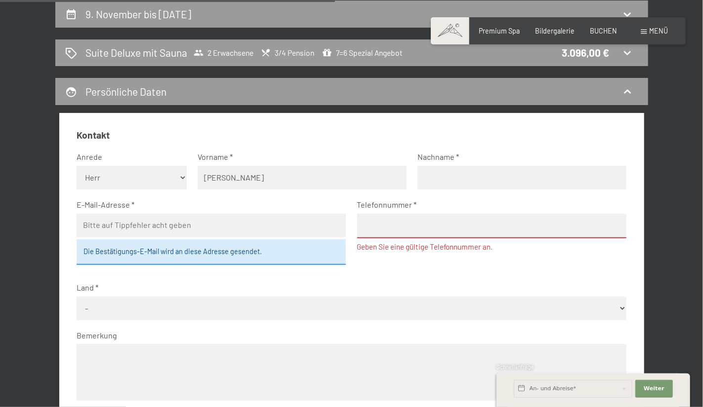
type input "[PERSON_NAME]"
click at [439, 178] on input "text" at bounding box center [521, 178] width 209 height 24
type input "Iwers"
click at [164, 229] on input "email" at bounding box center [211, 226] width 269 height 24
type input "[PERSON_NAME][EMAIL_ADDRESS][DOMAIN_NAME]"
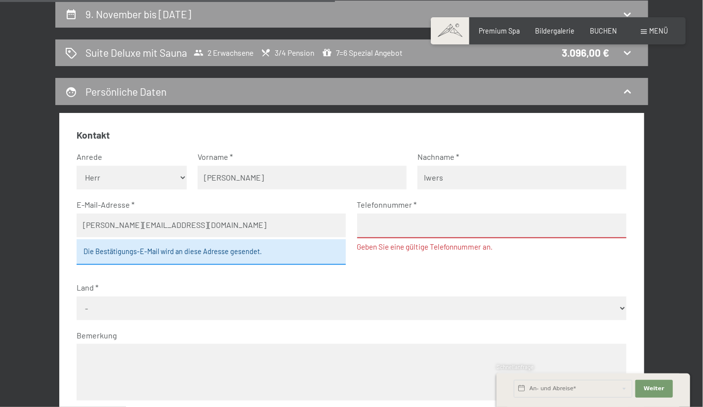
click at [394, 233] on input "tel" at bounding box center [491, 226] width 269 height 25
type input "01512 5263543"
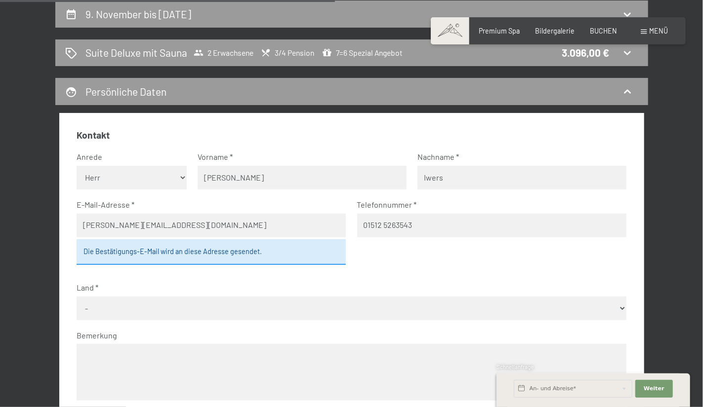
click at [279, 312] on select "- [GEOGRAPHIC_DATA] [GEOGRAPHIC_DATA] [GEOGRAPHIC_DATA] [GEOGRAPHIC_DATA] [GEOG…" at bounding box center [351, 309] width 549 height 24
select select "DEU"
click at [77, 297] on select "- [GEOGRAPHIC_DATA] [GEOGRAPHIC_DATA] [GEOGRAPHIC_DATA] [GEOGRAPHIC_DATA] [GEOG…" at bounding box center [351, 309] width 549 height 24
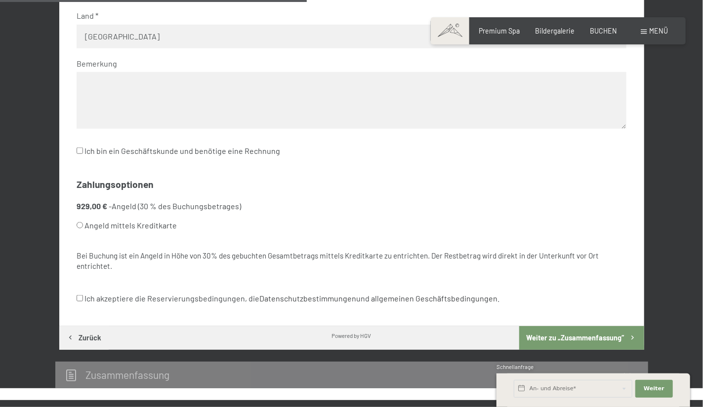
scroll to position [483, 0]
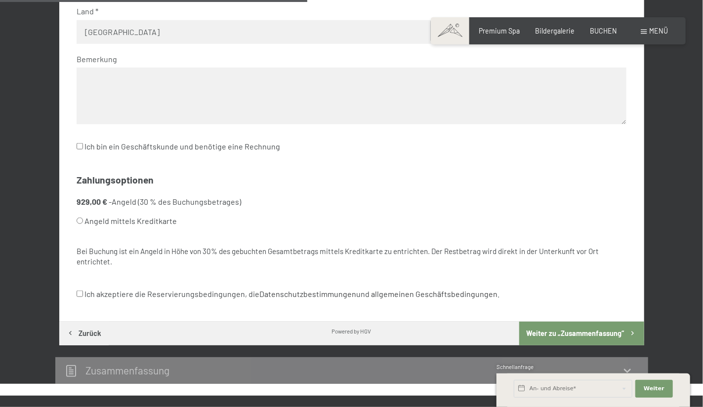
click at [81, 223] on input "Angeld mittels Kreditkarte" at bounding box center [80, 221] width 6 height 6
radio input "true"
click at [81, 295] on input "Ich akzeptiere die Reservierungsbedingungen, die Datenschutzbestimmungen und al…" at bounding box center [80, 294] width 6 height 6
checkbox input "true"
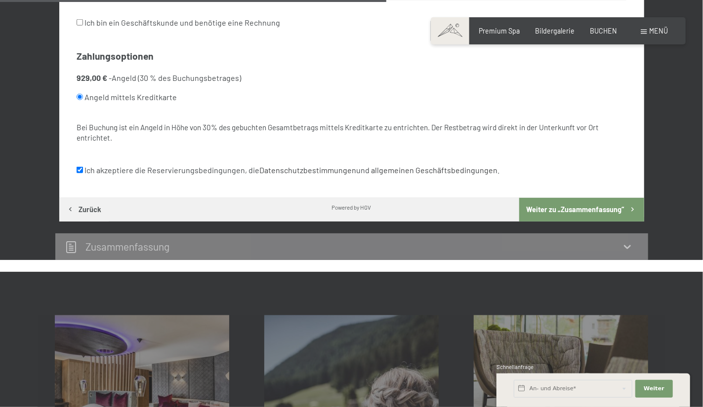
scroll to position [612, 0]
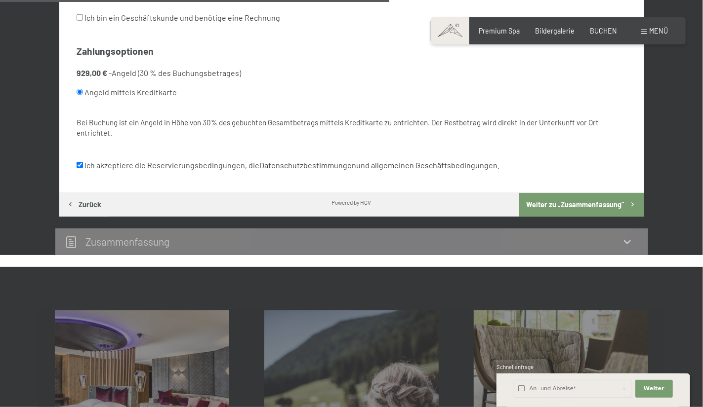
click at [610, 209] on button "Weiter zu „Zusammen­fassung“" at bounding box center [581, 205] width 124 height 24
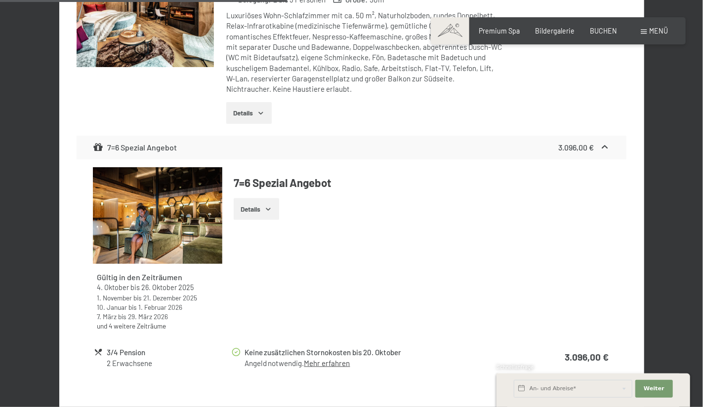
scroll to position [641, 0]
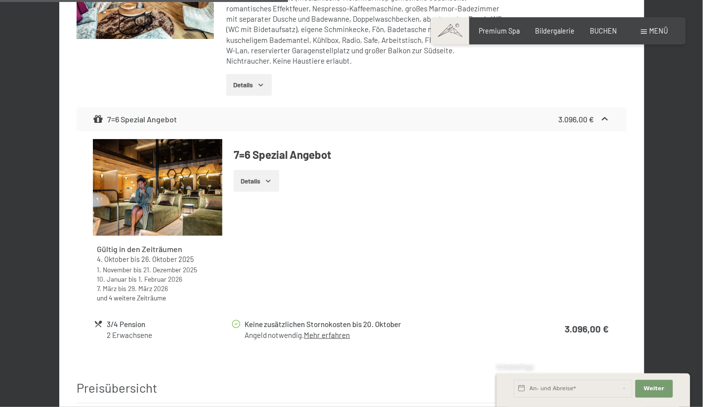
click at [272, 177] on icon "button" at bounding box center [268, 181] width 8 height 8
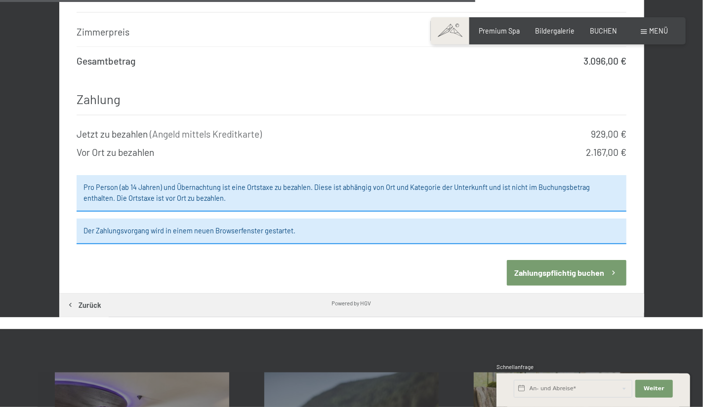
scroll to position [1111, 0]
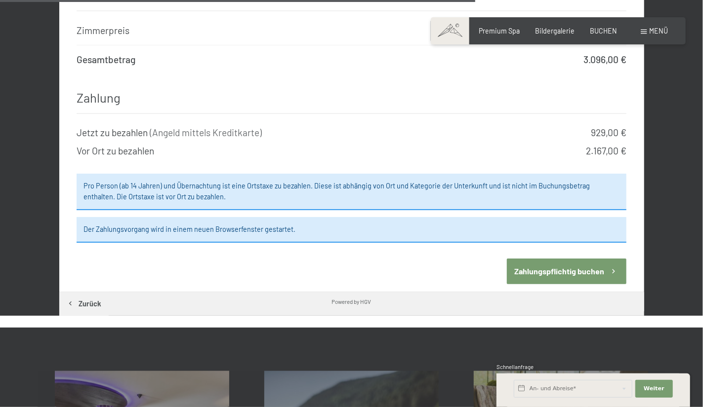
click at [571, 259] on button "Zahlungspflichtig buchen" at bounding box center [566, 271] width 119 height 25
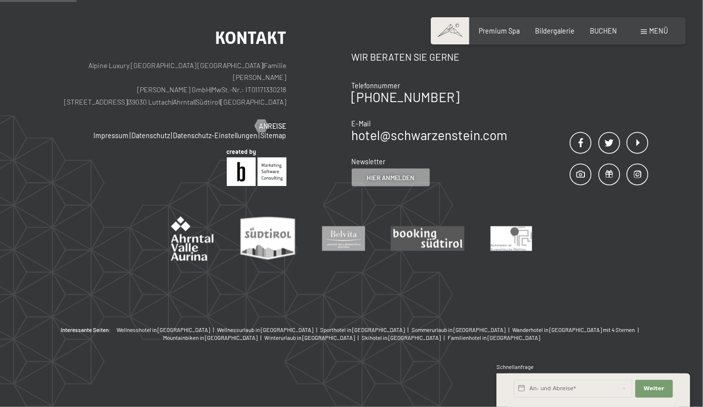
scroll to position [207, 0]
